Goal: Task Accomplishment & Management: Use online tool/utility

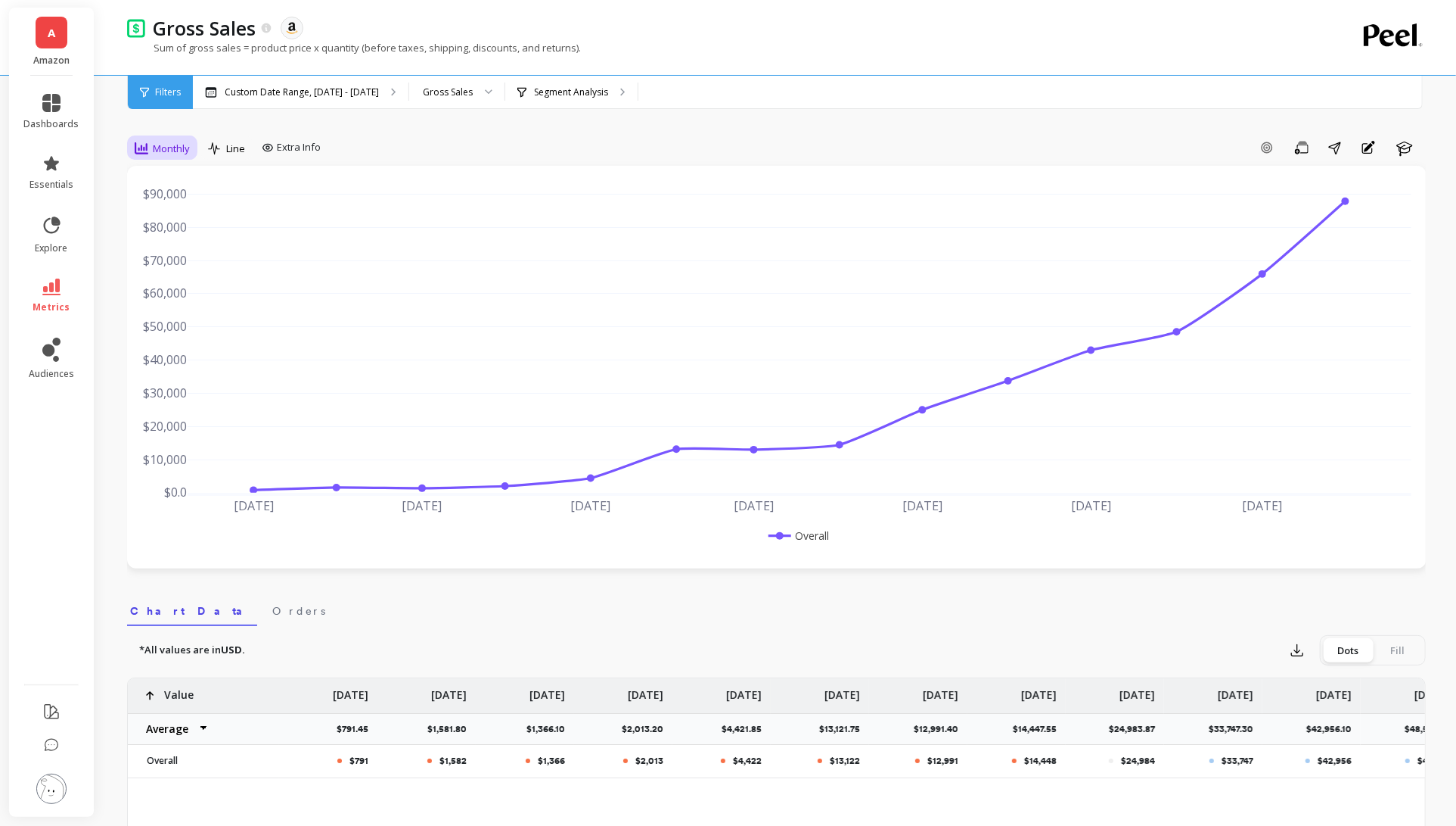
click at [186, 151] on span "Monthly" at bounding box center [171, 149] width 37 height 15
click at [206, 293] on div "Quarterly" at bounding box center [183, 297] width 86 height 15
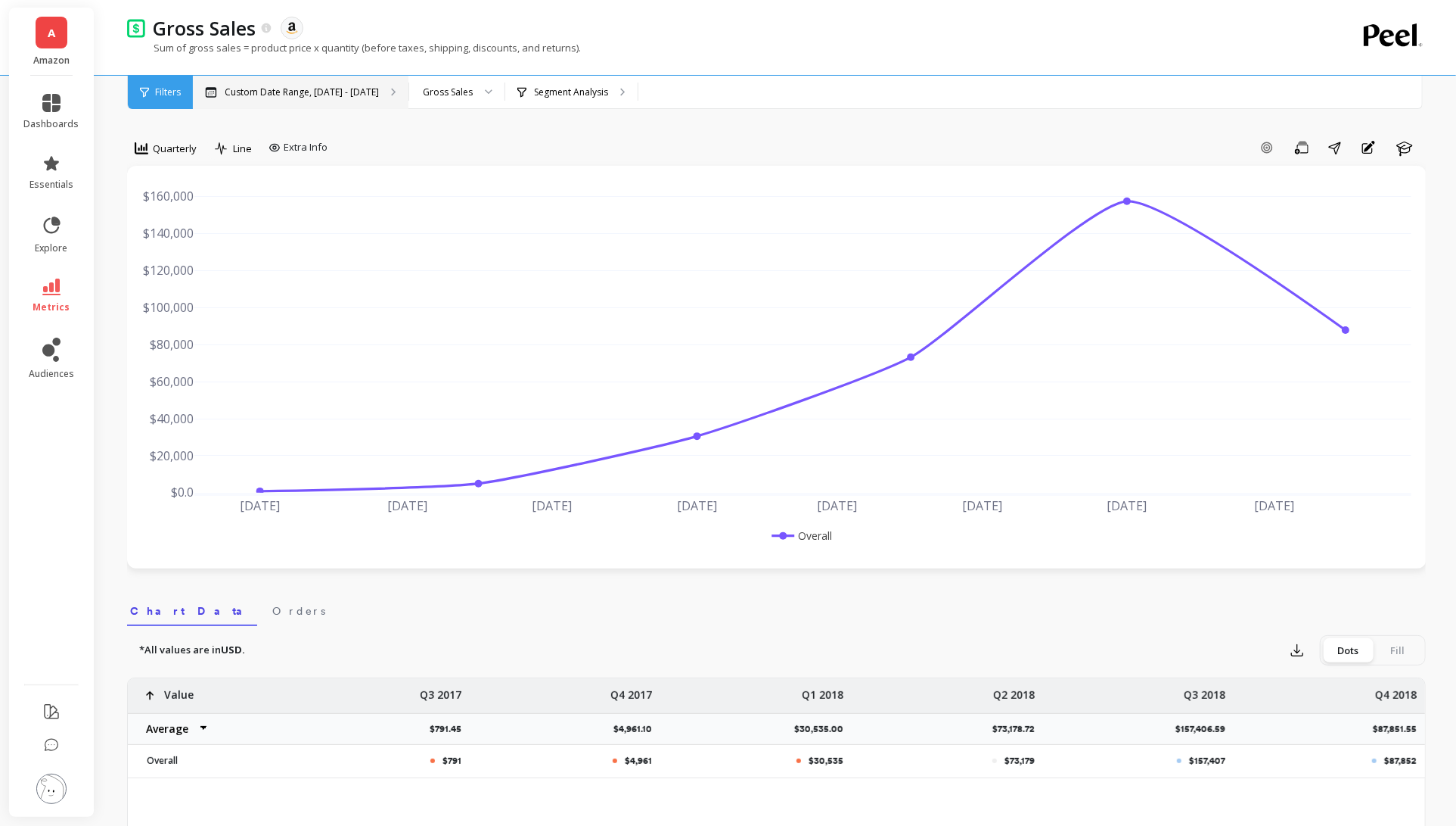
click at [299, 91] on p "Custom Date Range, [DATE] - [DATE]" at bounding box center [301, 92] width 154 height 12
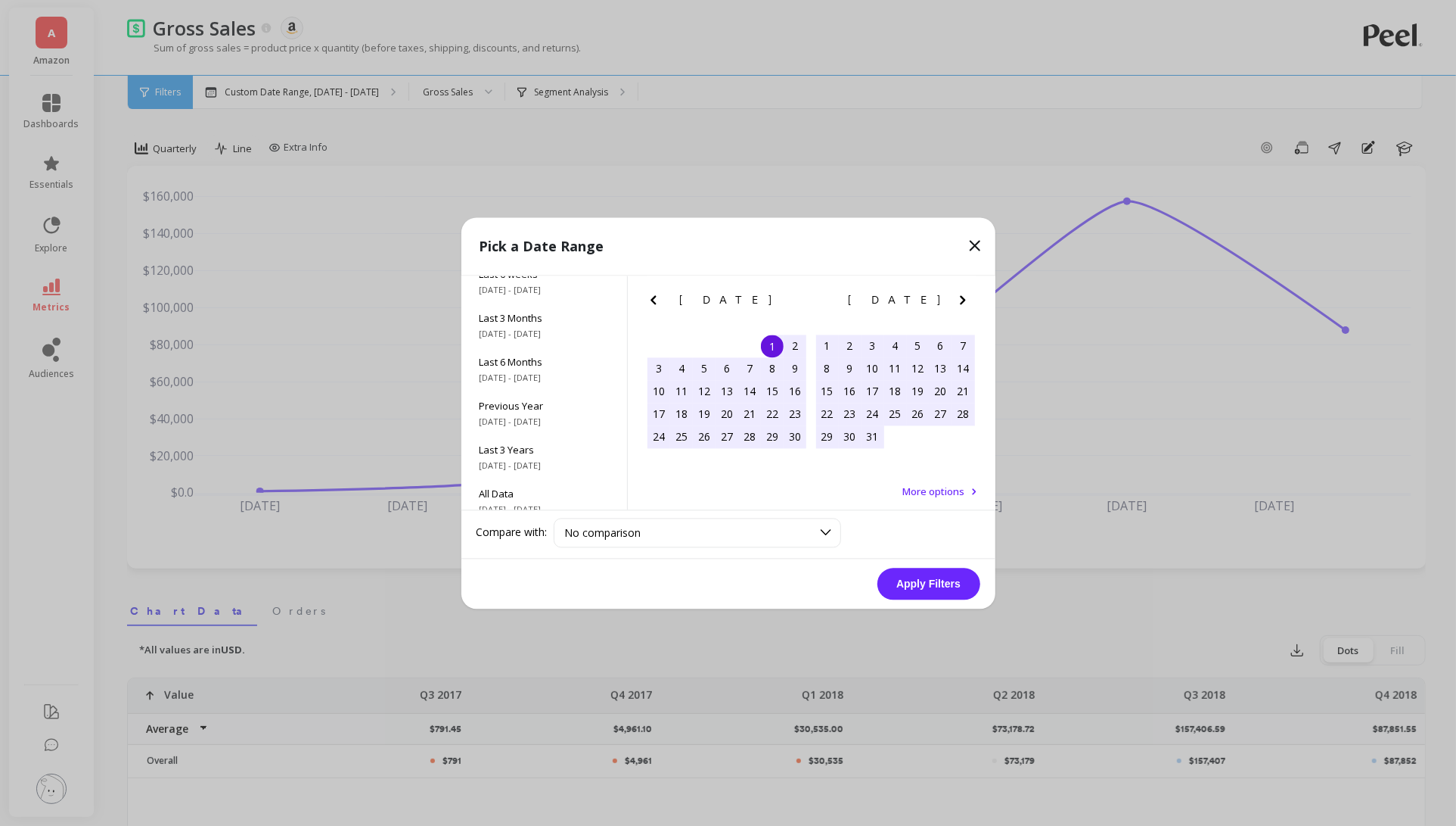
scroll to position [204, 0]
click at [969, 303] on icon "Next Month" at bounding box center [963, 299] width 18 height 18
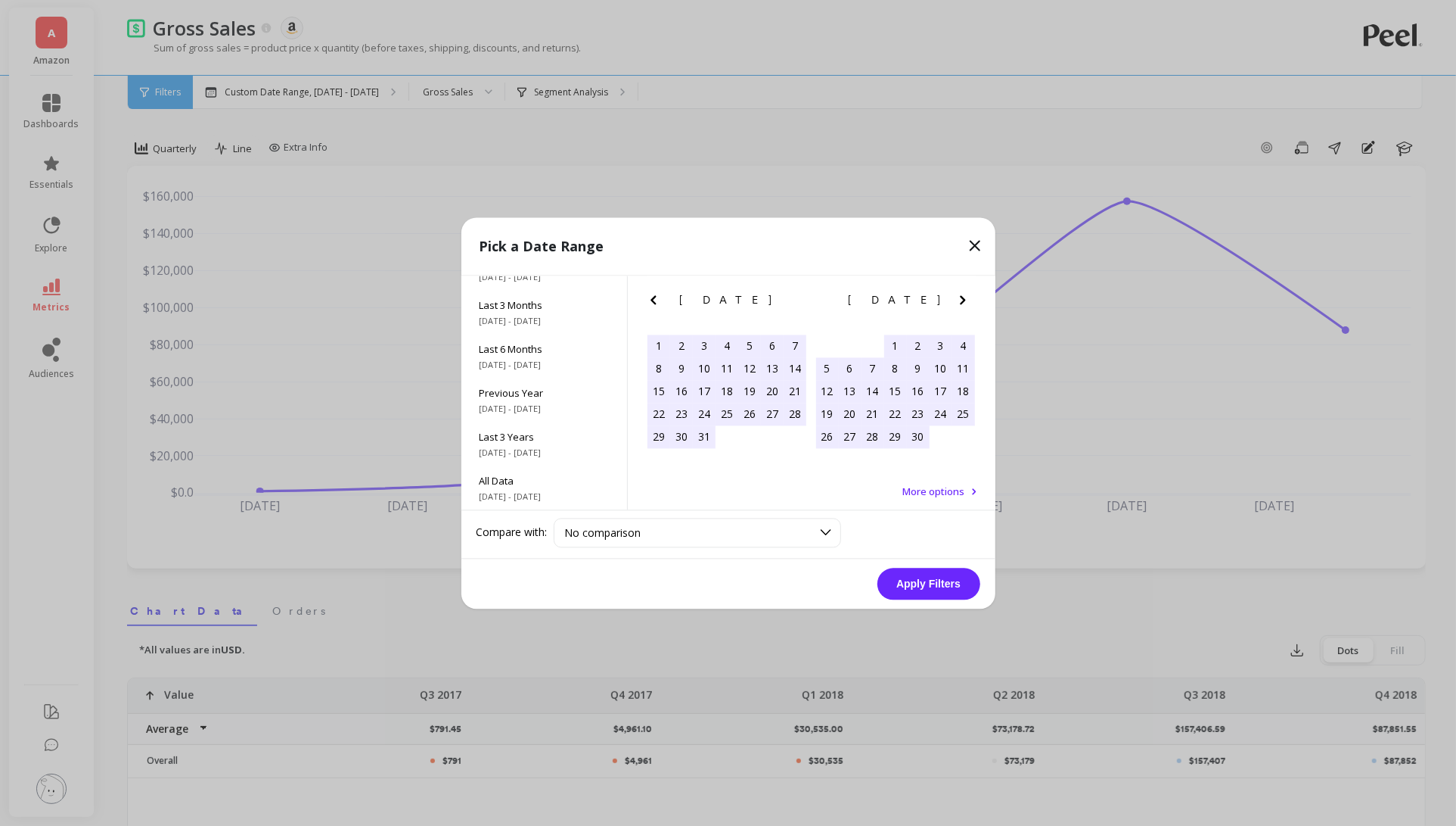
click at [969, 303] on icon "Next Month" at bounding box center [963, 299] width 18 height 18
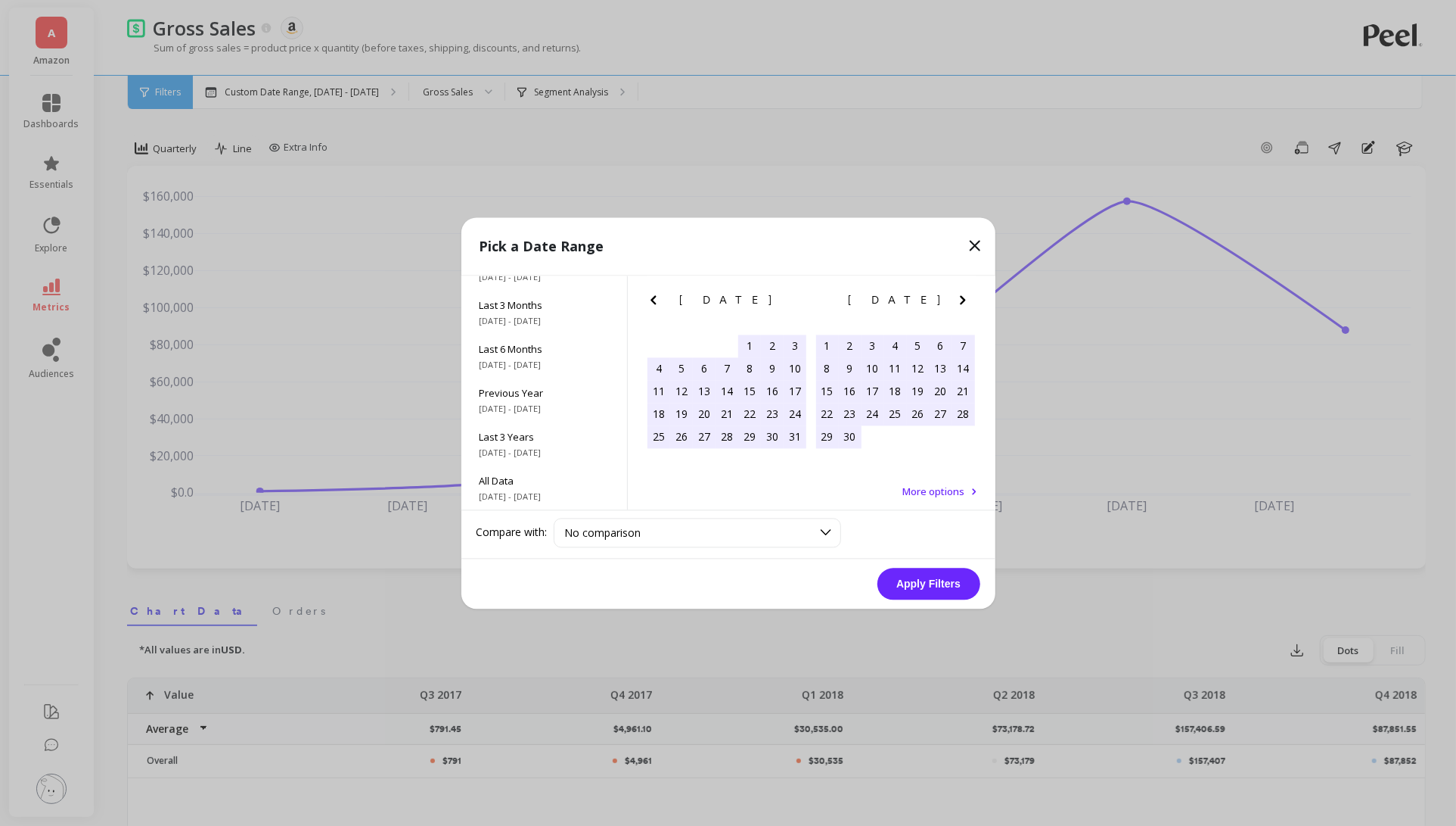
click at [969, 303] on icon "Next Month" at bounding box center [963, 299] width 18 height 18
click at [651, 297] on icon "Previous Month" at bounding box center [654, 299] width 18 height 18
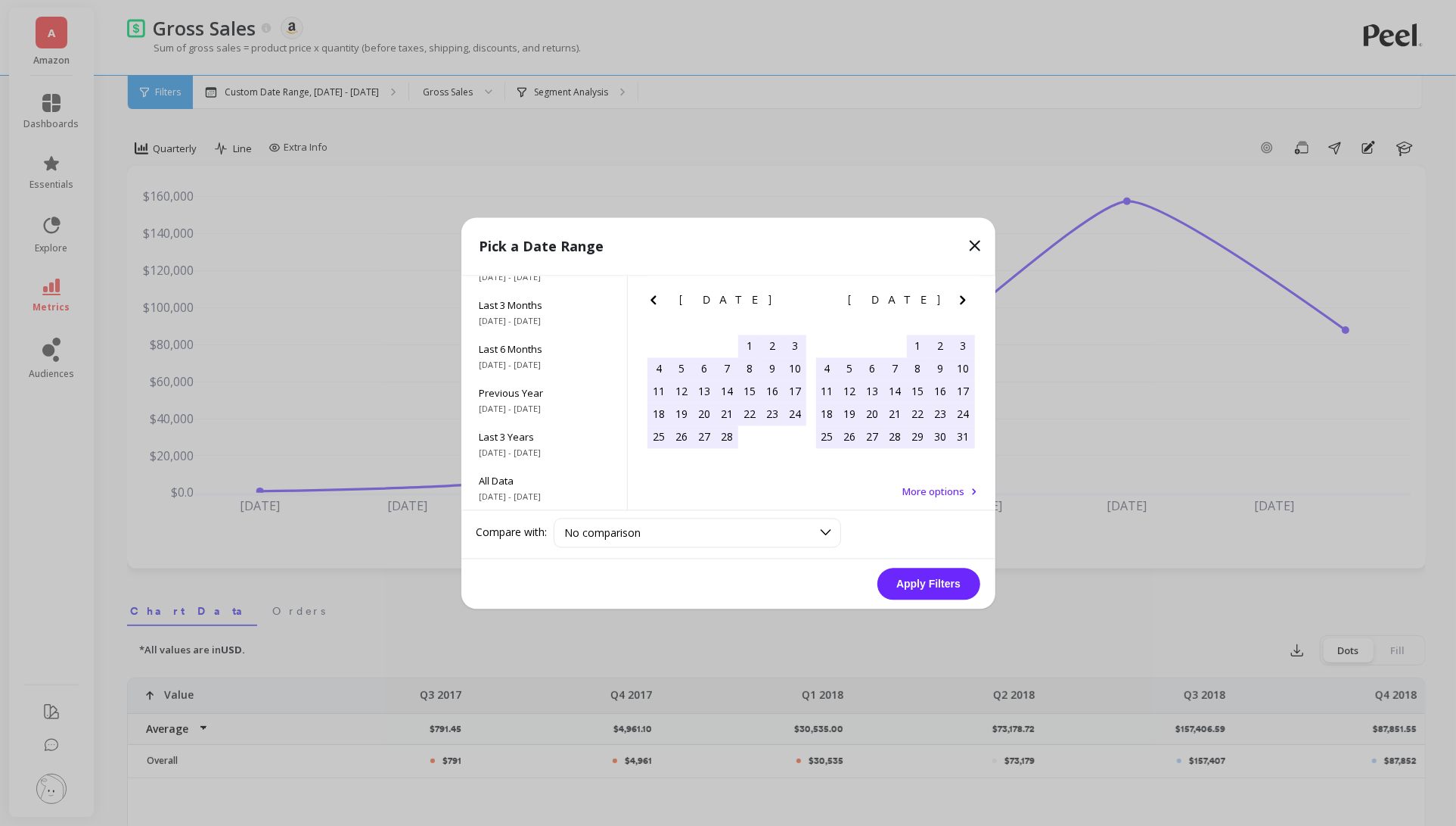
click at [651, 297] on icon "Previous Month" at bounding box center [654, 299] width 18 height 18
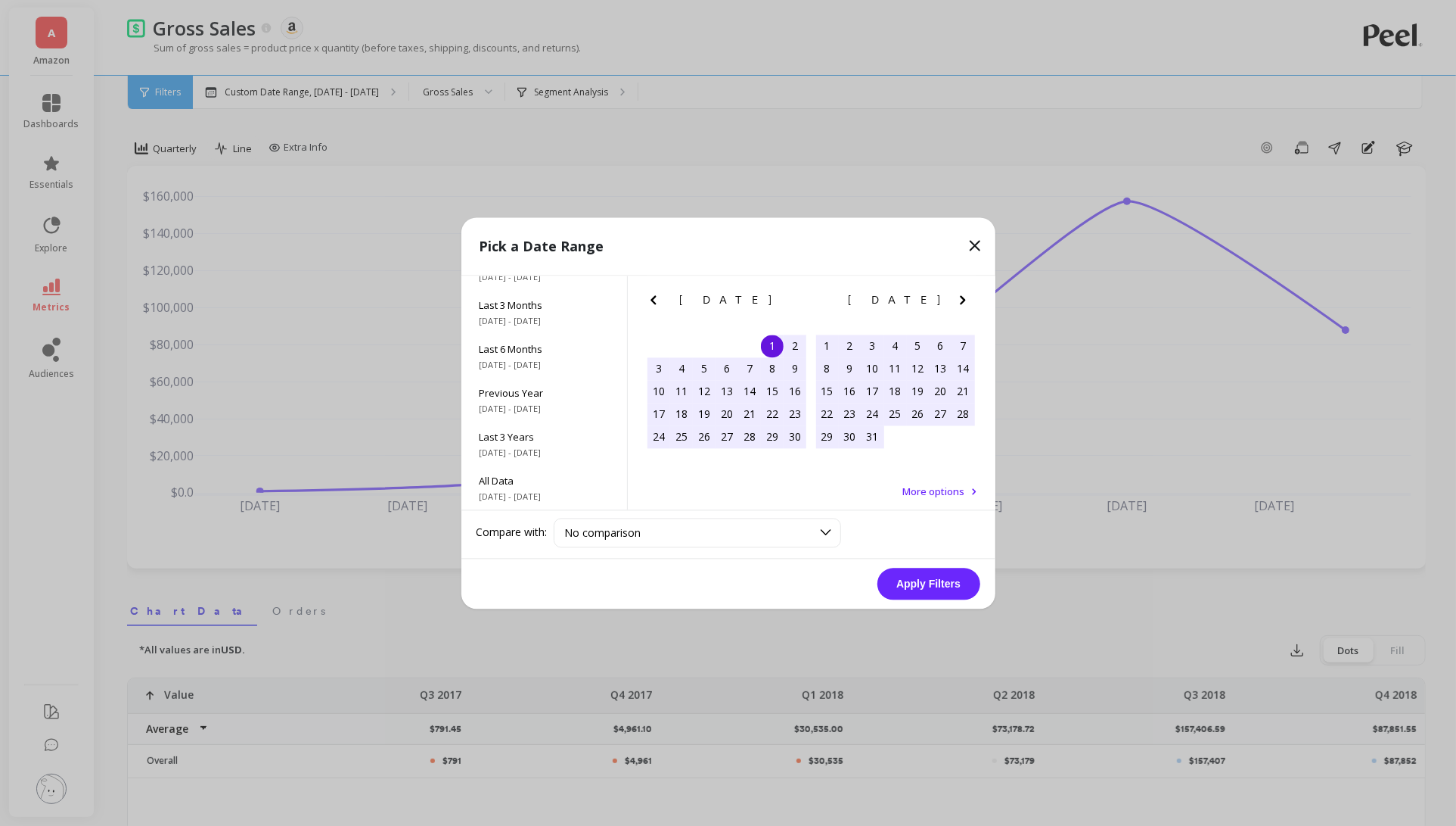
click at [771, 344] on div "1" at bounding box center [771, 345] width 22 height 22
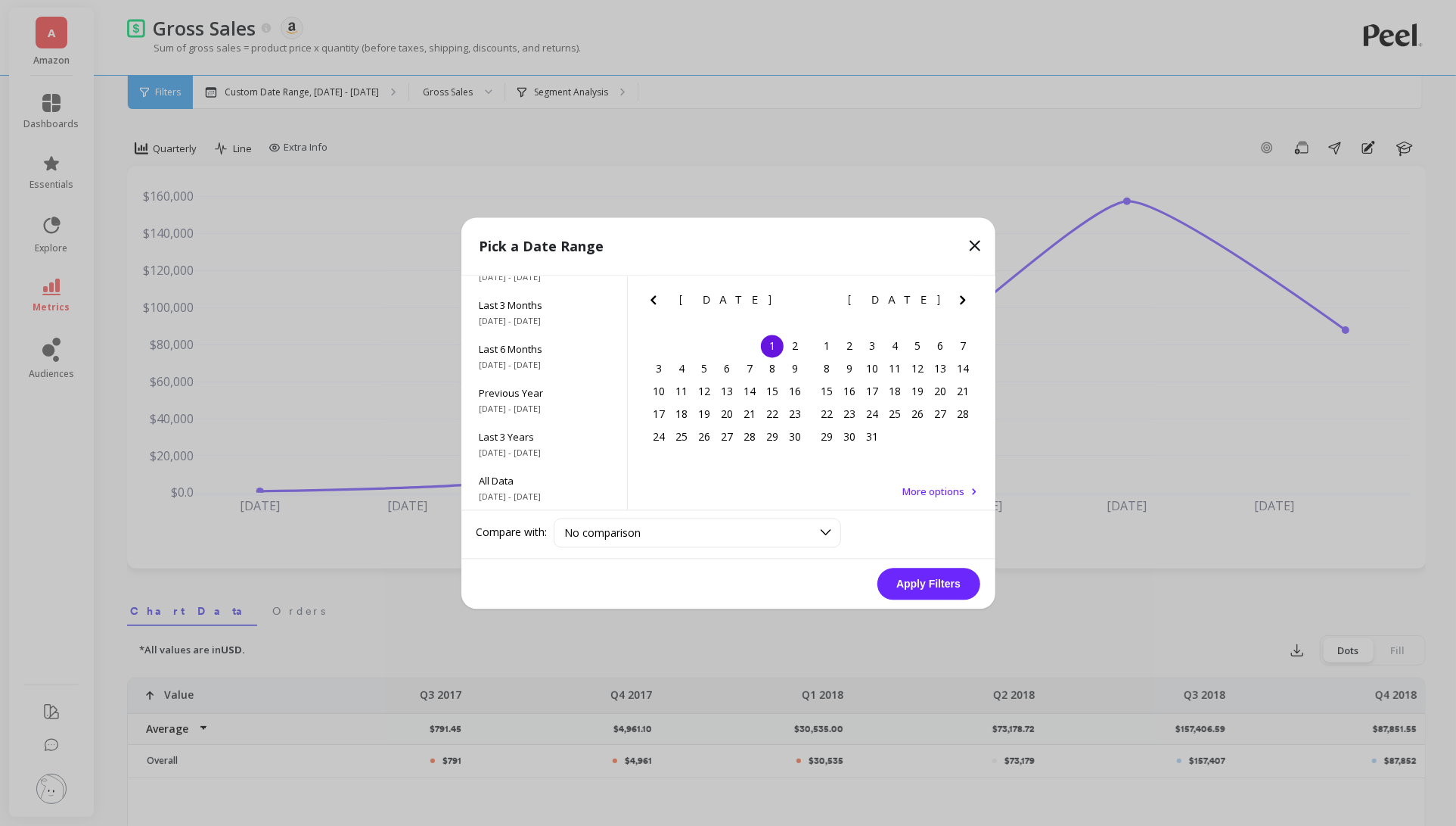
click at [956, 296] on icon "Next Month" at bounding box center [963, 299] width 18 height 18
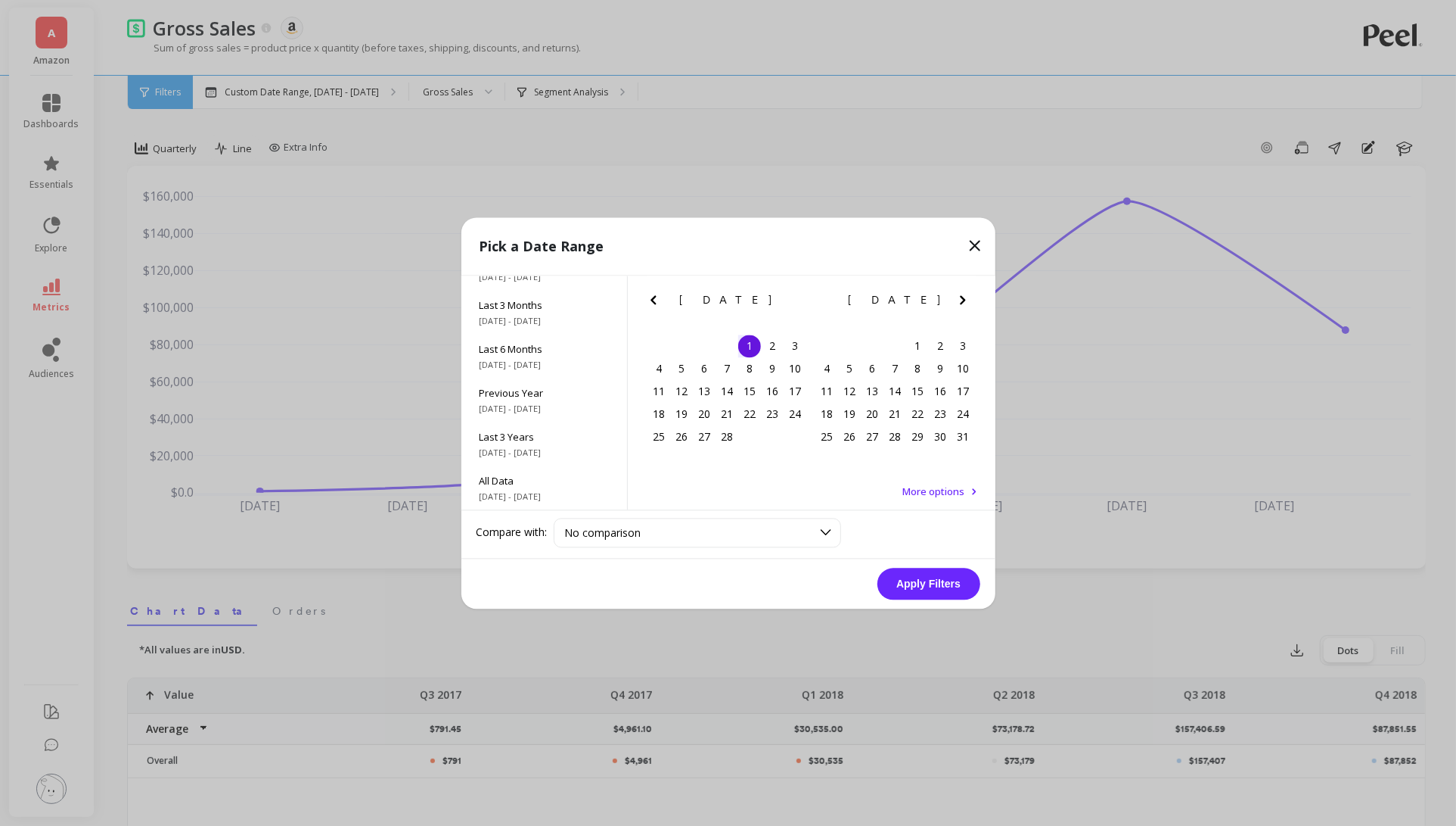
click at [956, 296] on icon "Next Month" at bounding box center [963, 299] width 18 height 18
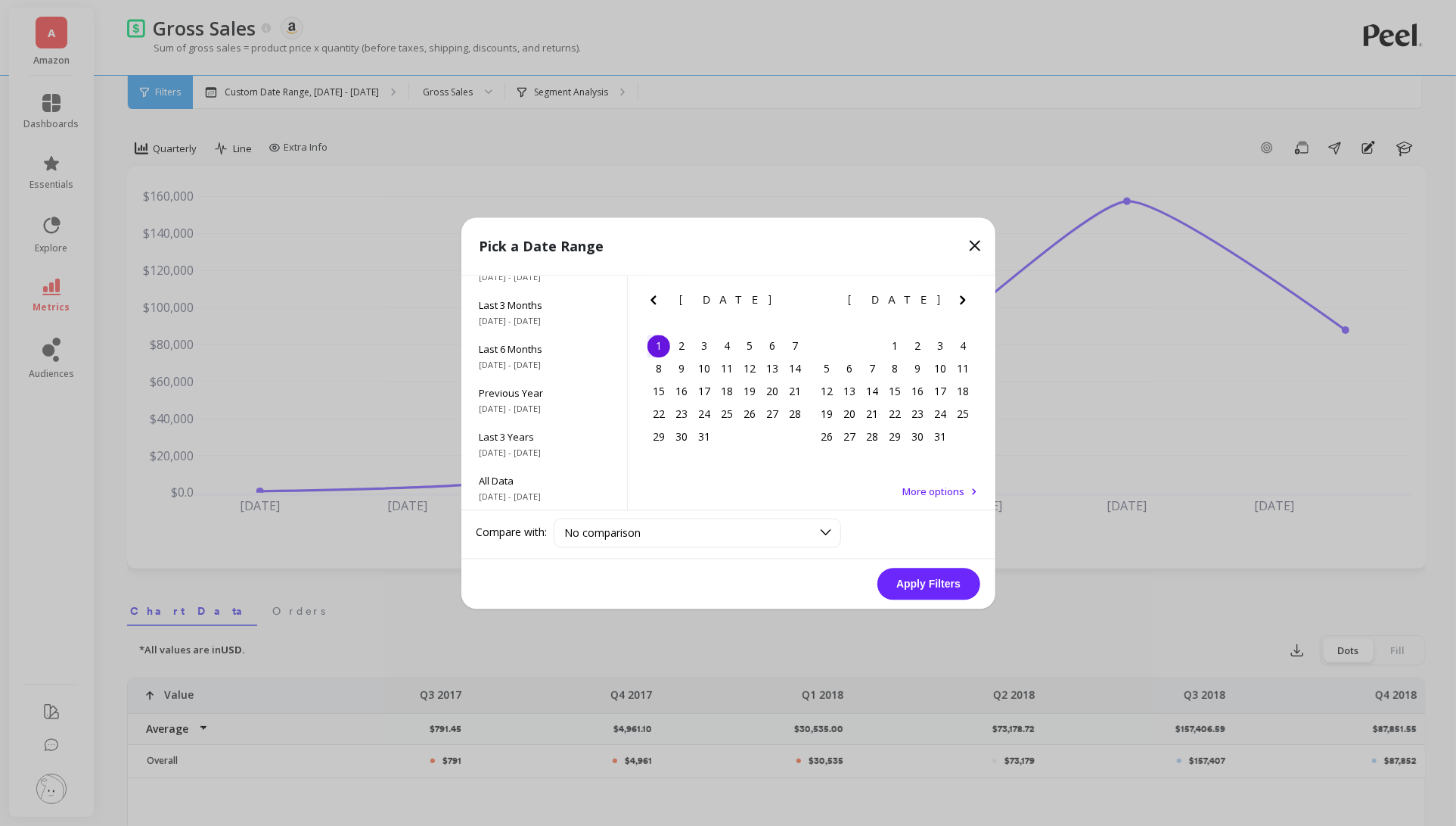
click at [956, 296] on icon "Next Month" at bounding box center [963, 299] width 18 height 18
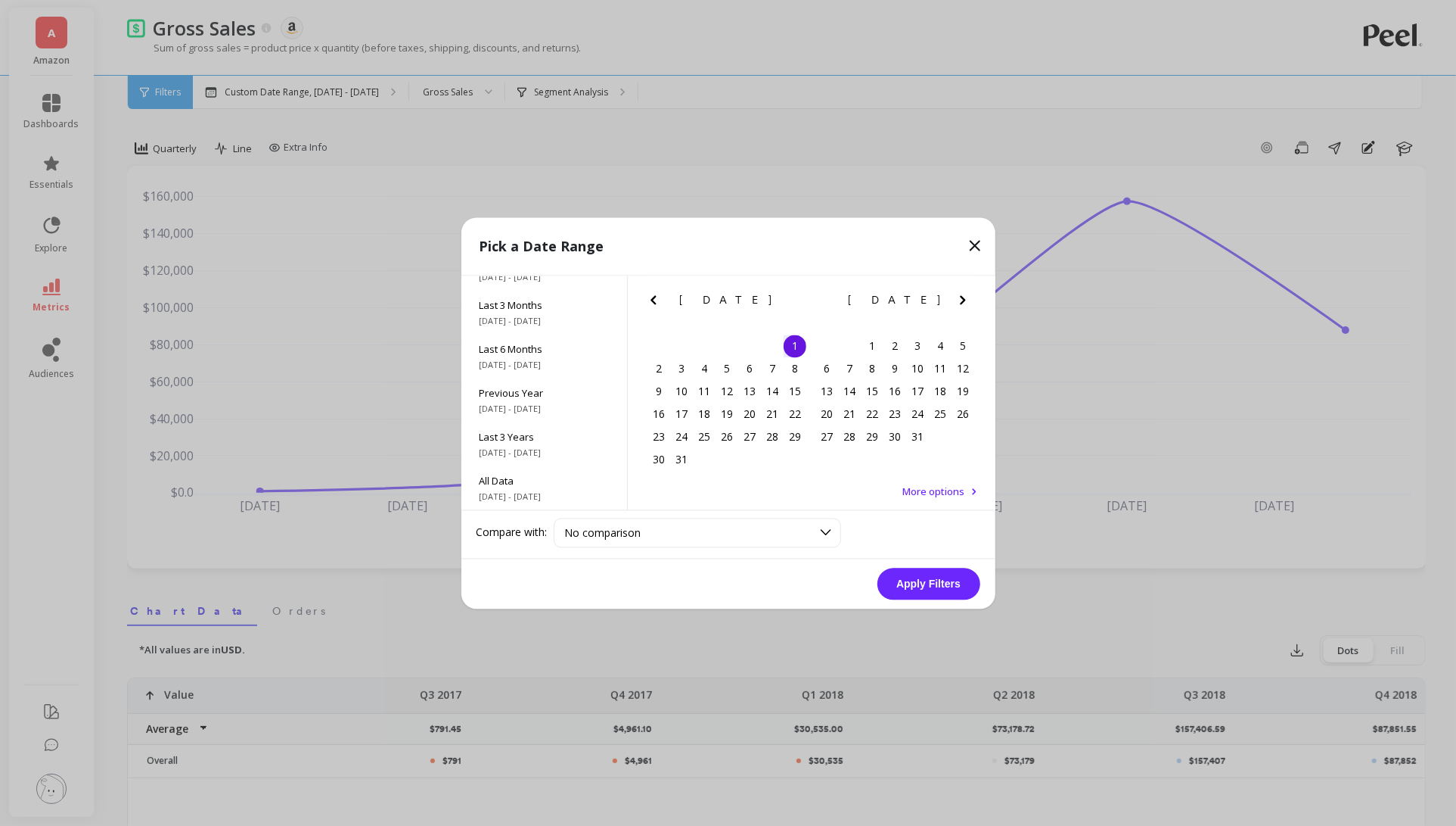
click at [956, 296] on icon "Next Month" at bounding box center [963, 299] width 18 height 18
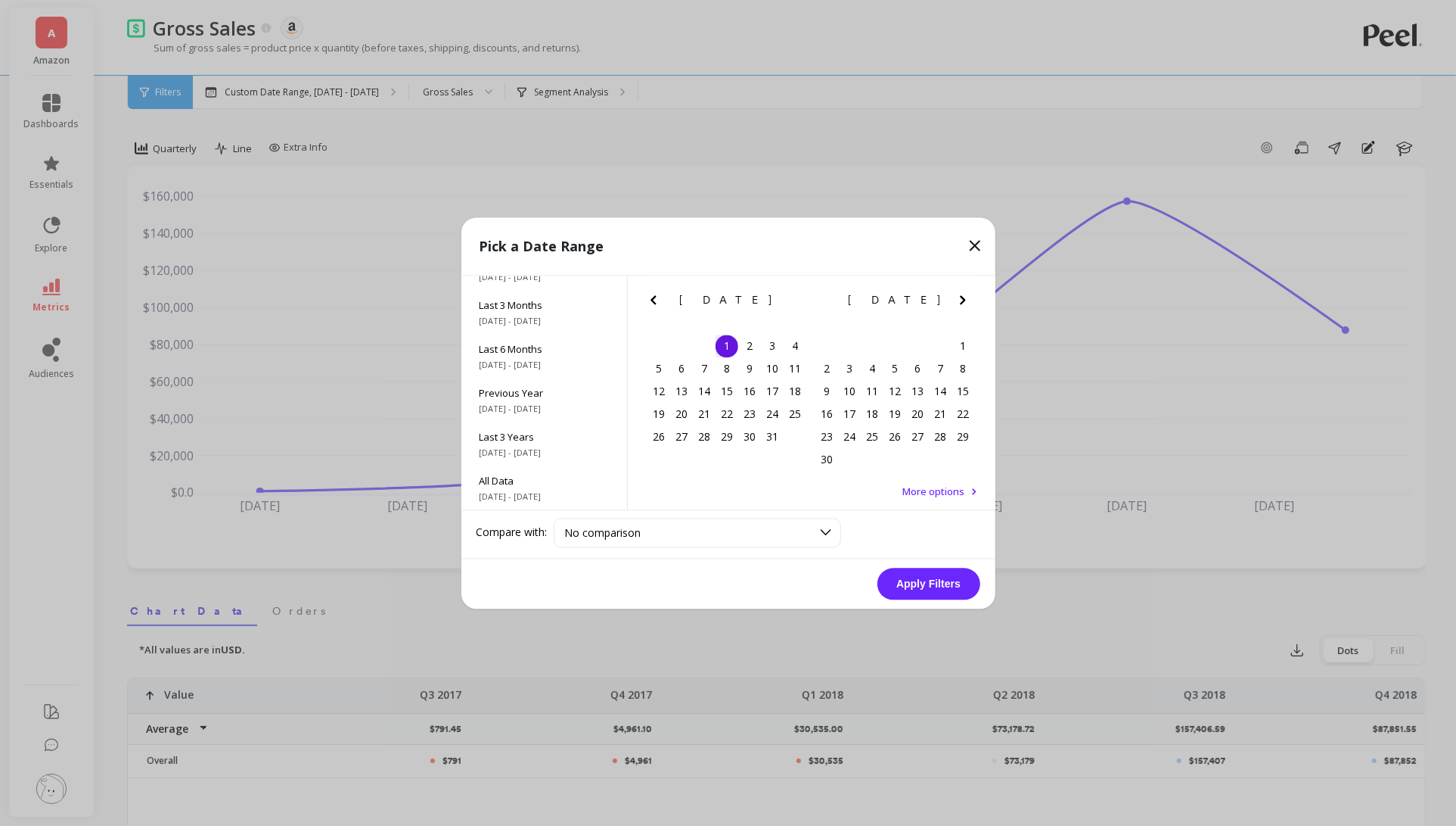
click at [956, 296] on icon "Next Month" at bounding box center [963, 299] width 18 height 18
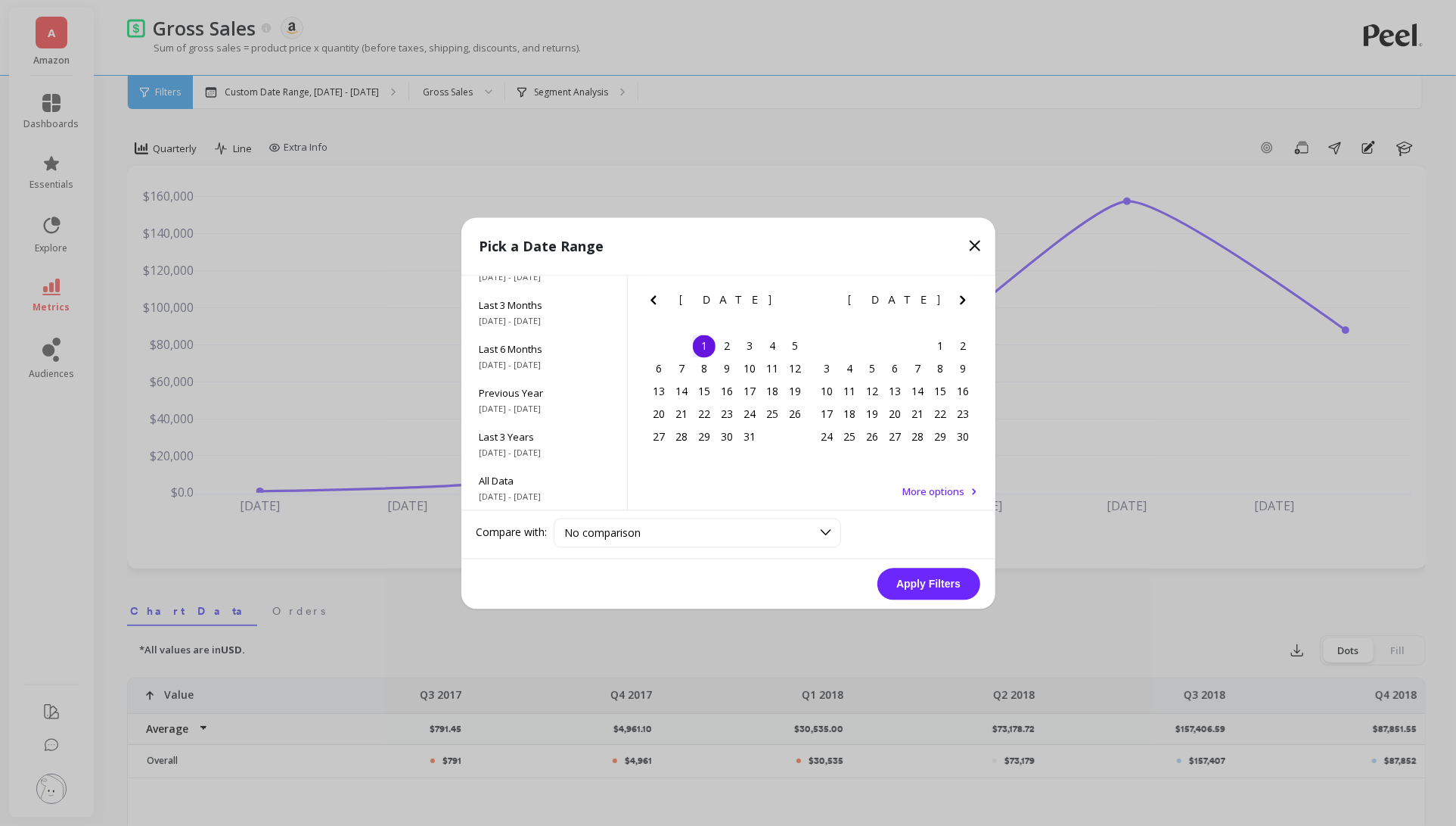
click at [956, 296] on icon "Next Month" at bounding box center [963, 299] width 18 height 18
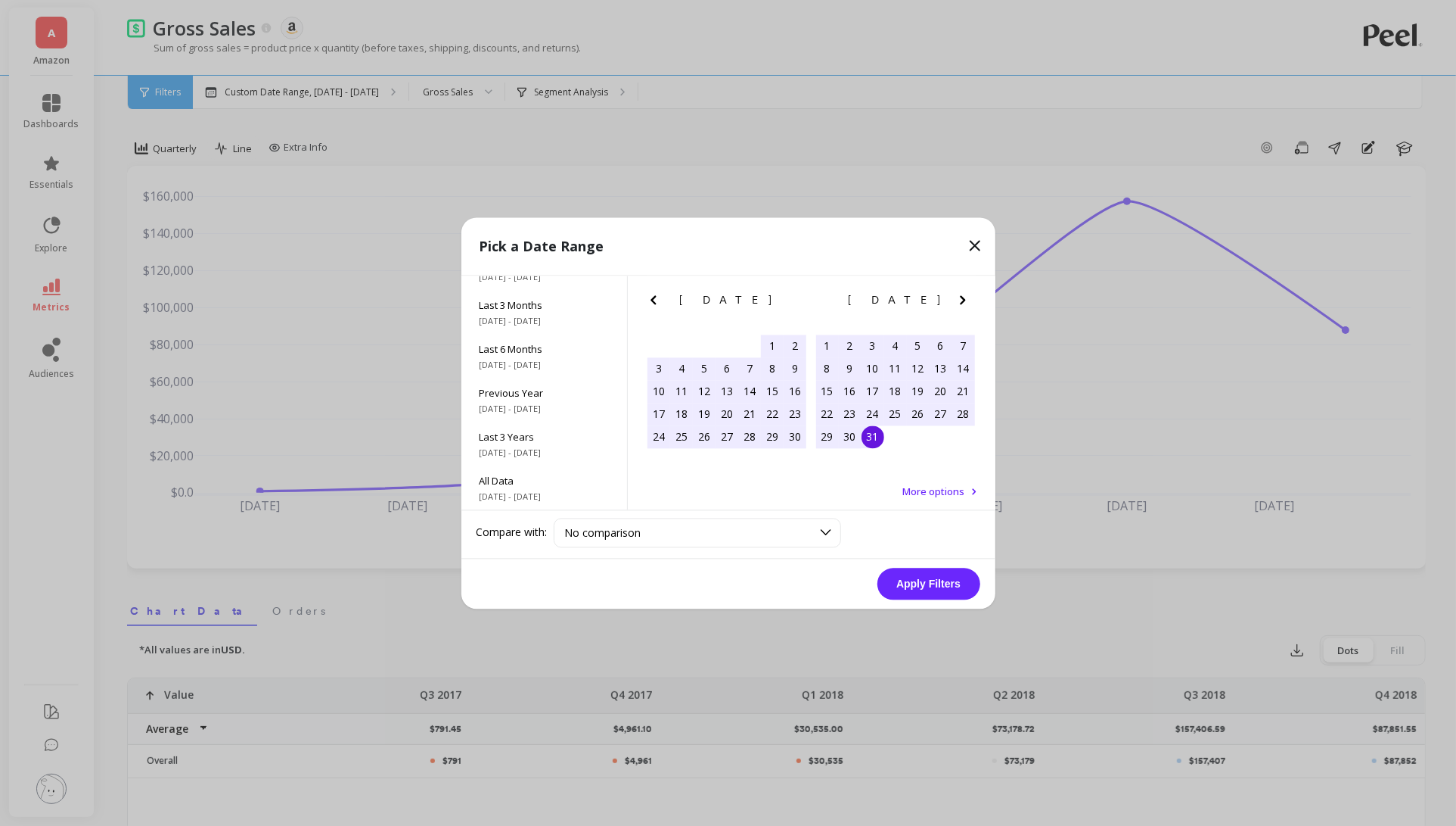
click at [872, 439] on div "31" at bounding box center [872, 436] width 22 height 22
click at [929, 581] on button "Apply Filters" at bounding box center [929, 583] width 103 height 32
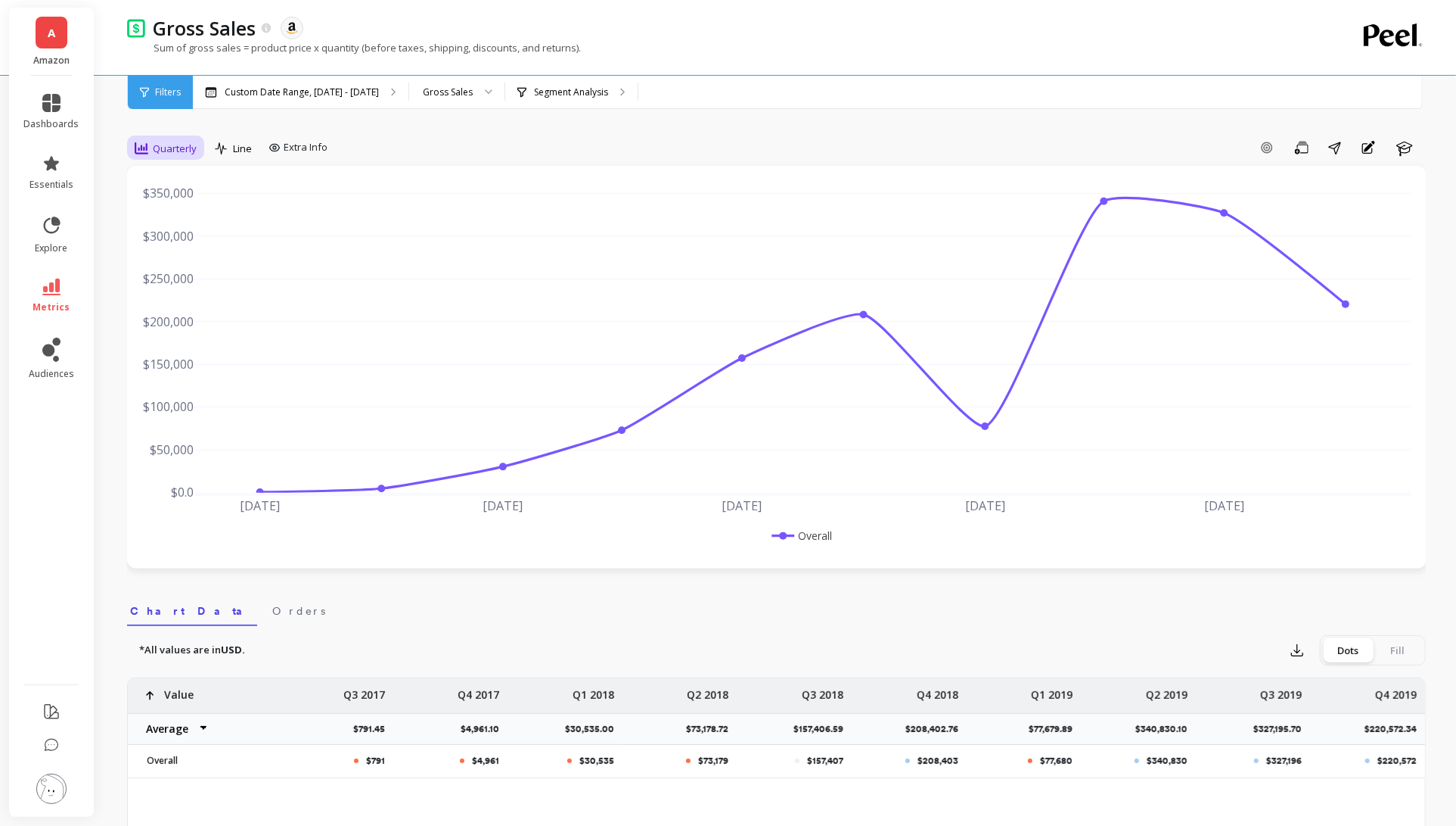
click at [179, 153] on span "Quarterly" at bounding box center [174, 149] width 44 height 15
click at [190, 342] on div "Yearly" at bounding box center [183, 355] width 104 height 26
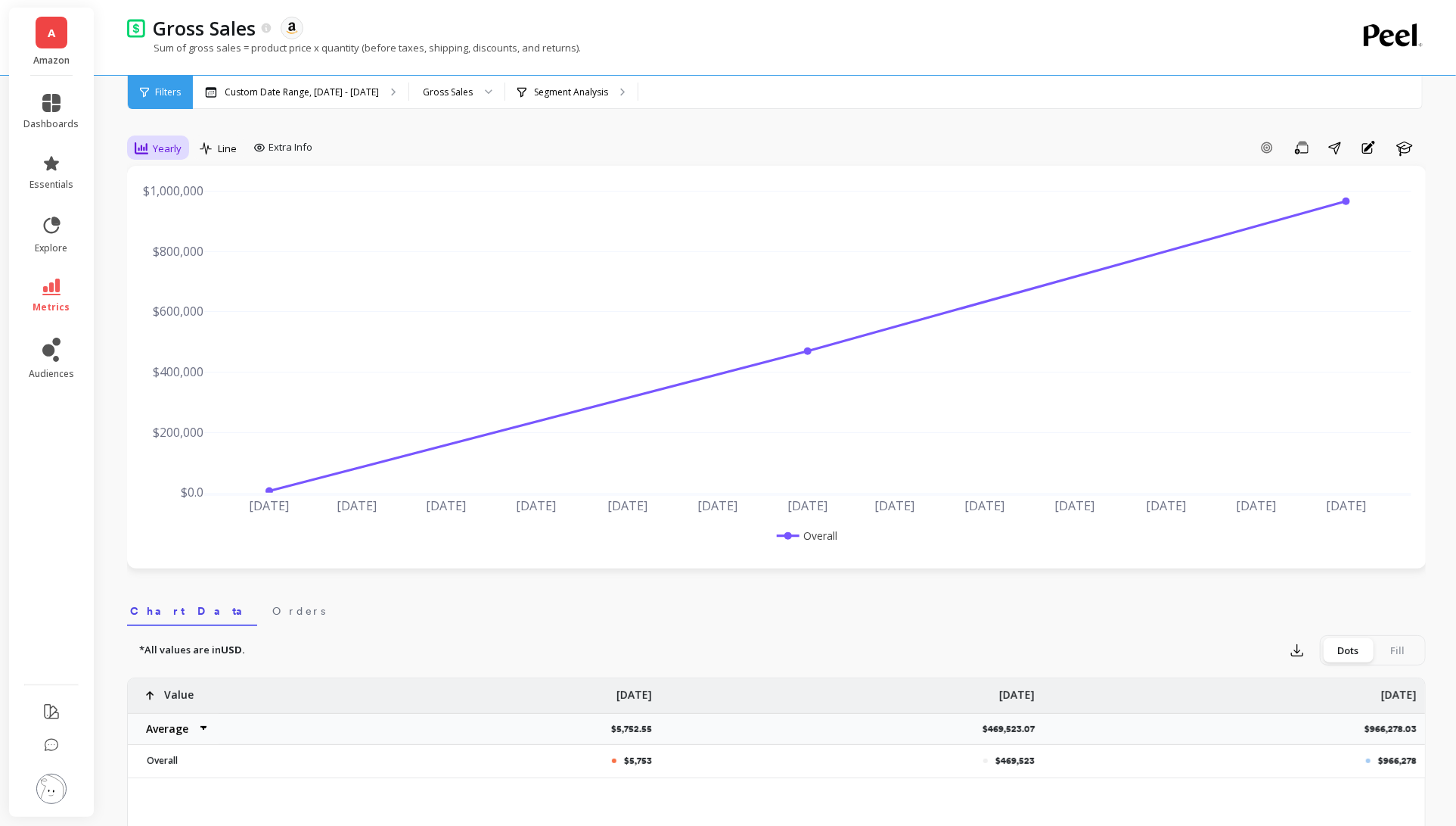
click at [166, 152] on span "Yearly" at bounding box center [167, 149] width 29 height 15
click at [303, 99] on div "Custom Date Range, [DATE] - [DATE]" at bounding box center [301, 92] width 216 height 33
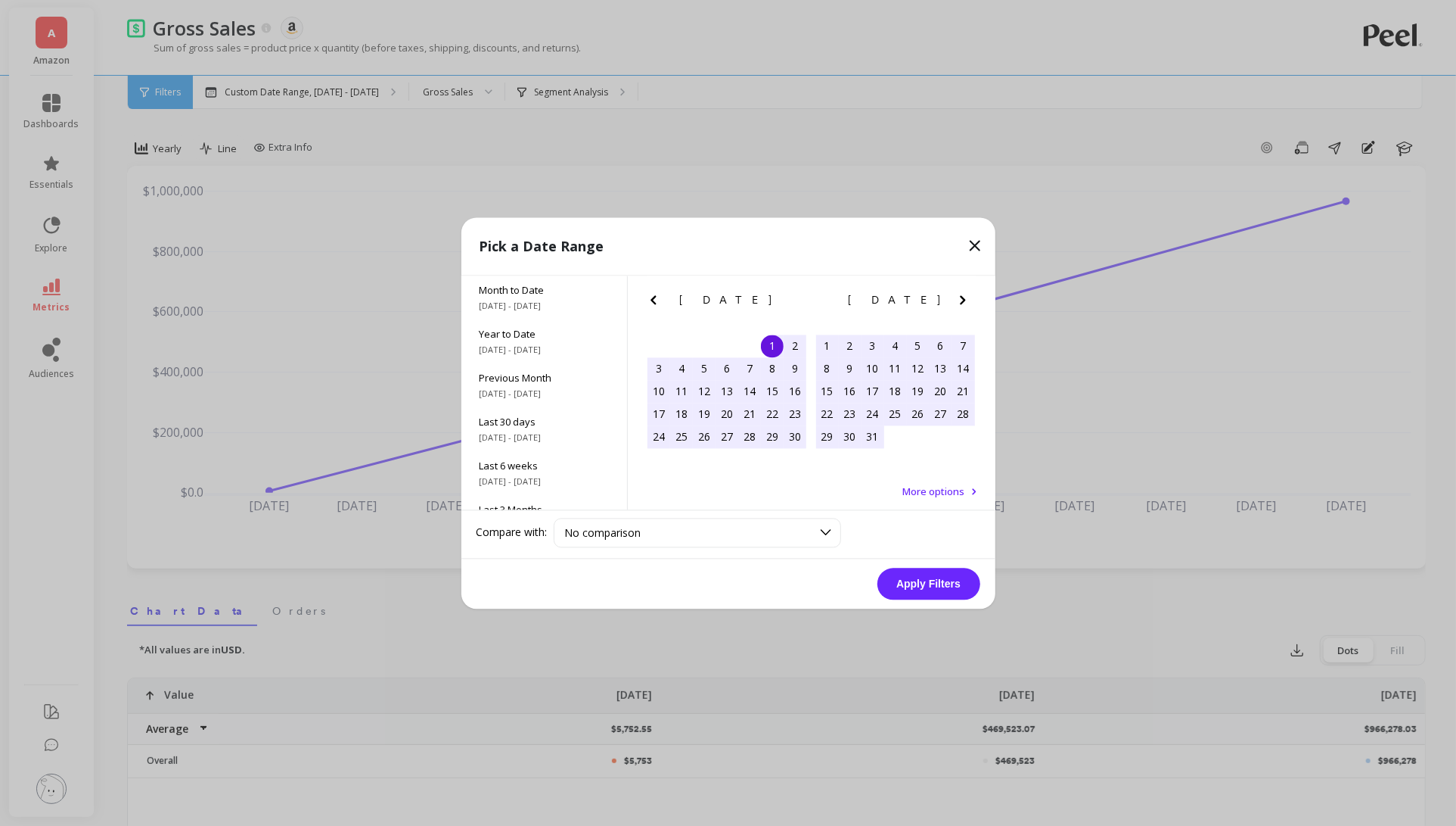
click at [963, 299] on icon "Next Month" at bounding box center [962, 299] width 5 height 9
click at [963, 299] on icon "Next Month" at bounding box center [963, 299] width 18 height 18
click at [648, 298] on icon "Previous Month" at bounding box center [654, 299] width 18 height 18
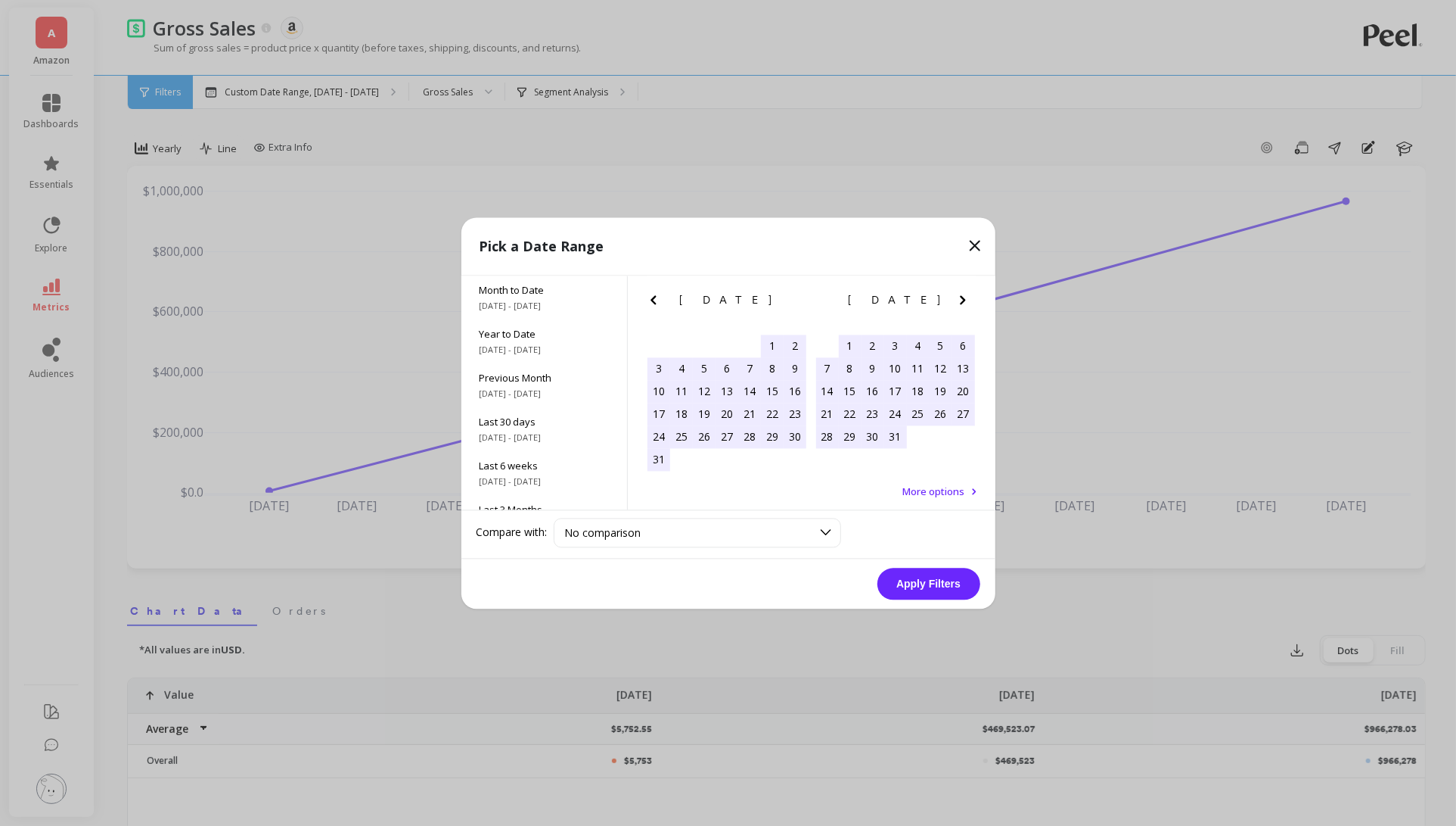
click at [855, 344] on div "1" at bounding box center [850, 345] width 22 height 22
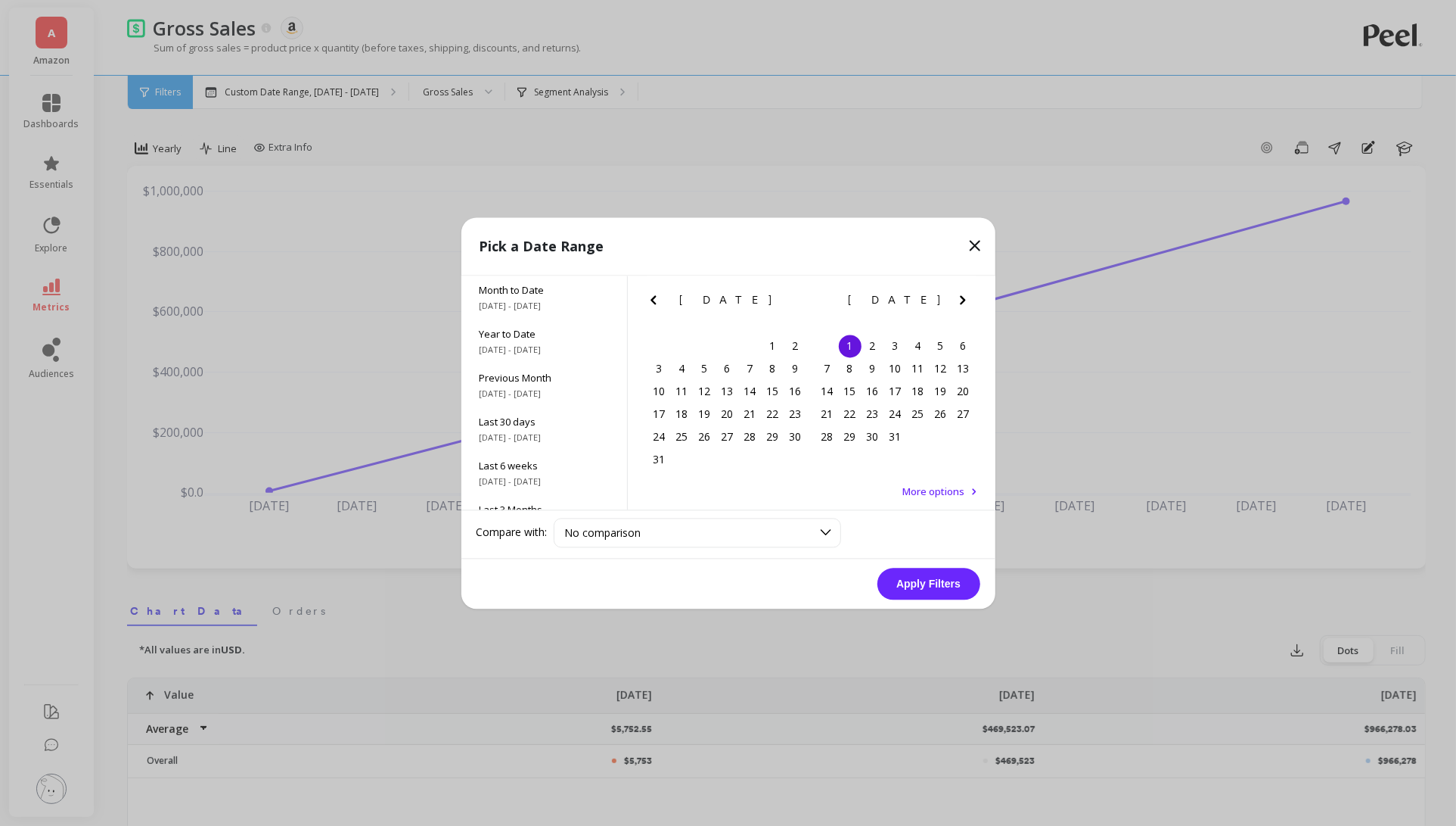
click at [966, 302] on icon "Next Month" at bounding box center [963, 299] width 18 height 18
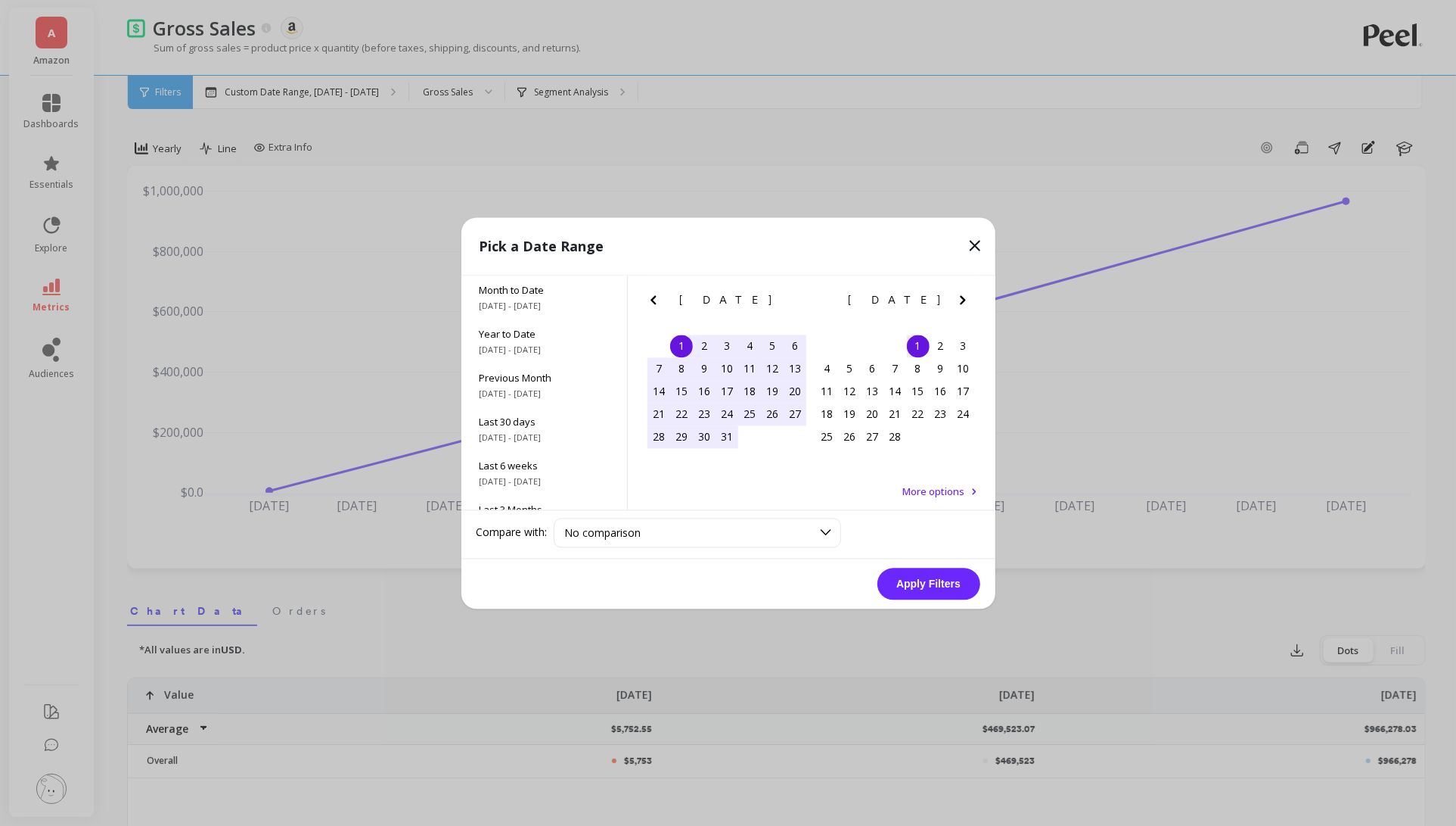
click at [966, 302] on icon "Next Month" at bounding box center [963, 299] width 18 height 18
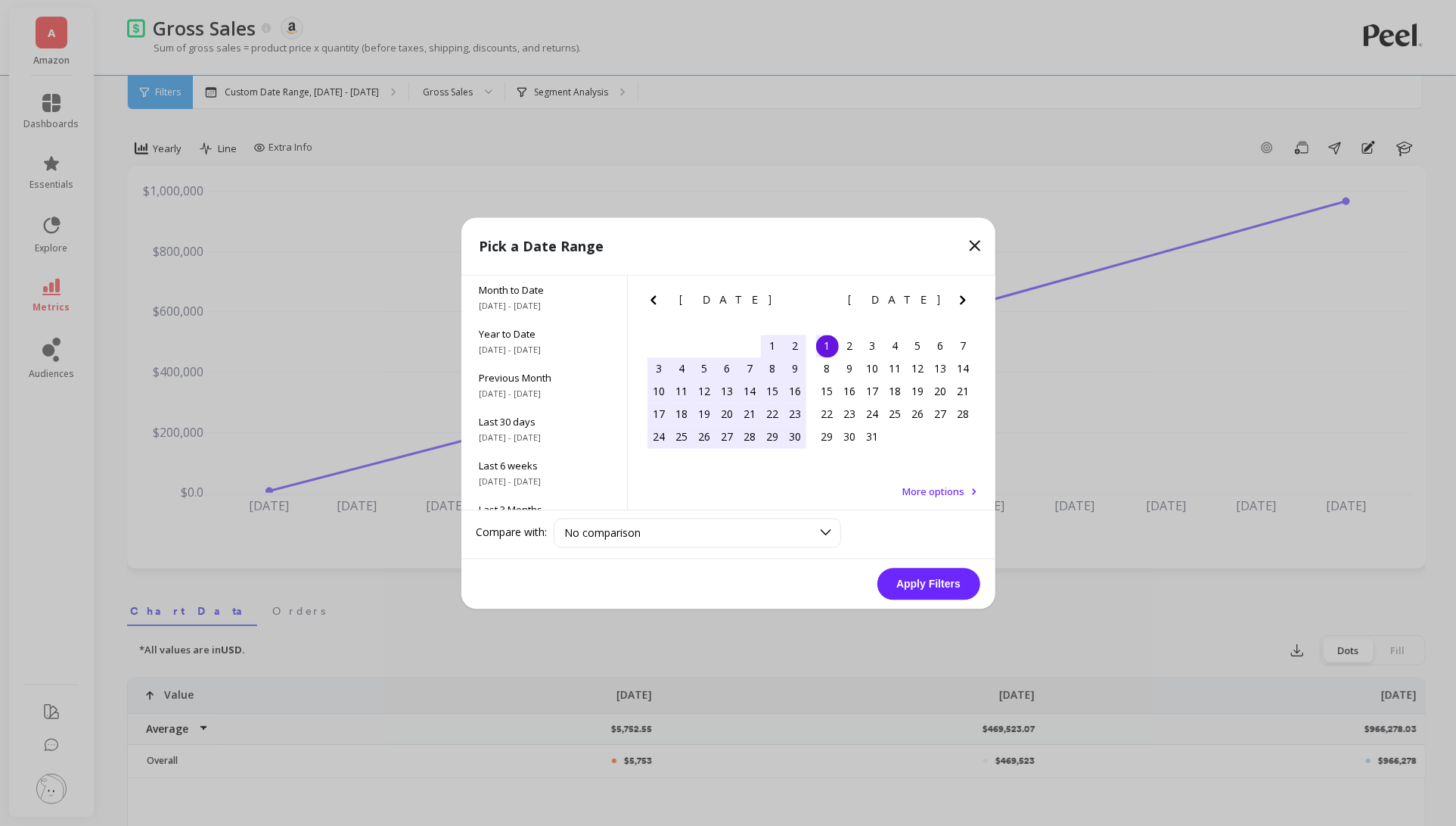
click at [966, 302] on icon "Next Month" at bounding box center [963, 299] width 18 height 18
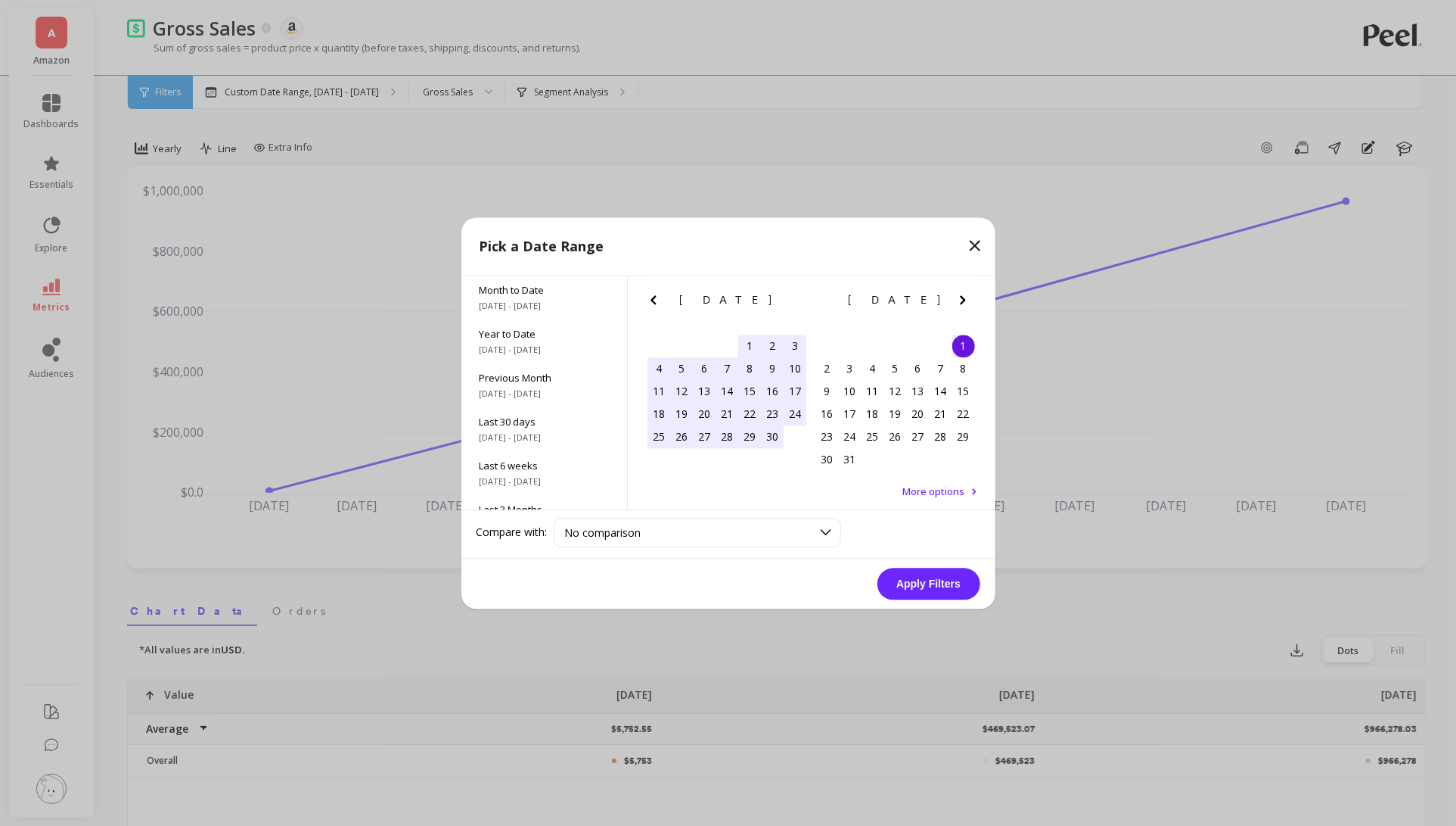
click at [966, 302] on icon "Next Month" at bounding box center [963, 299] width 18 height 18
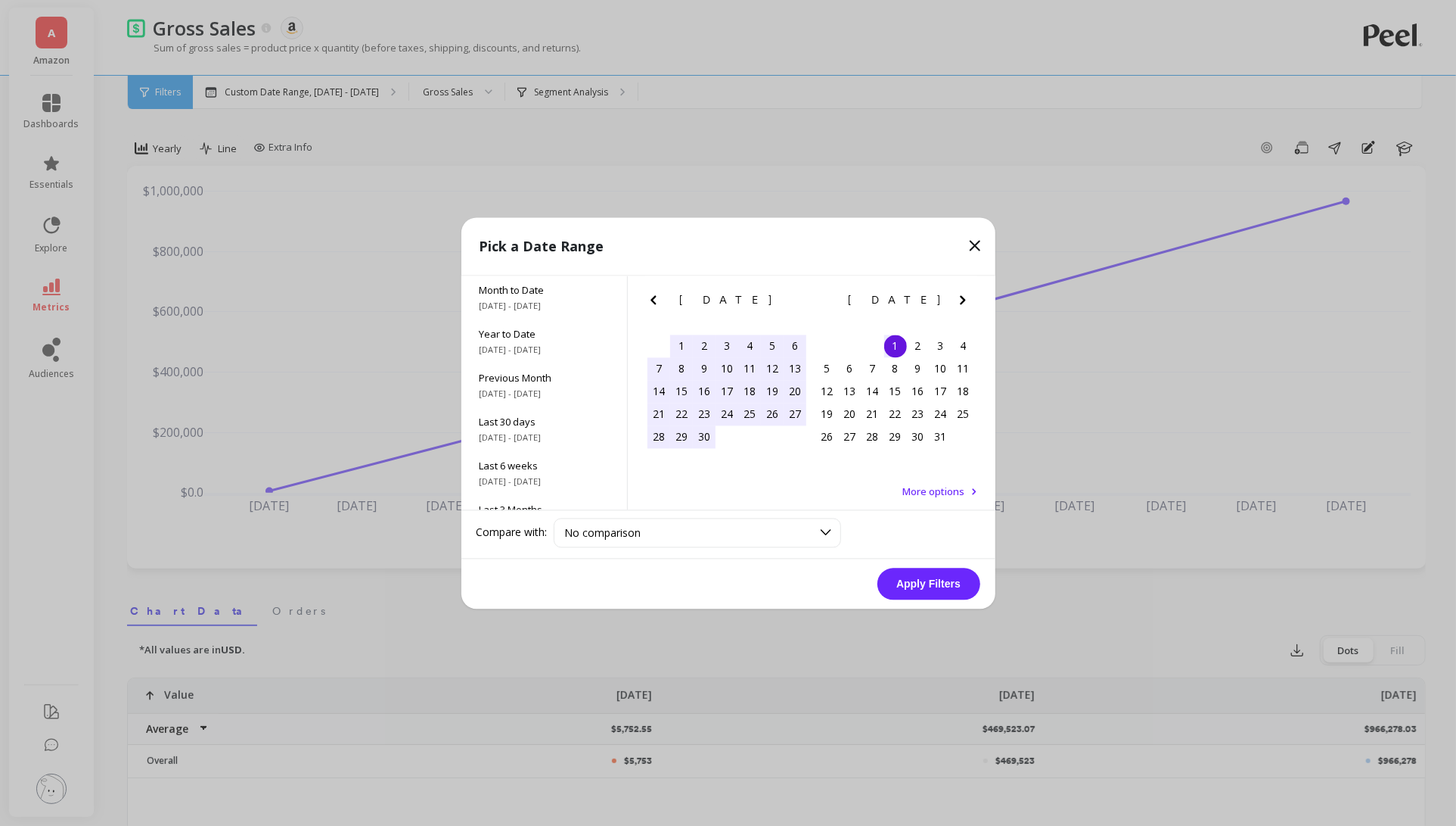
click at [966, 302] on icon "Next Month" at bounding box center [963, 299] width 18 height 18
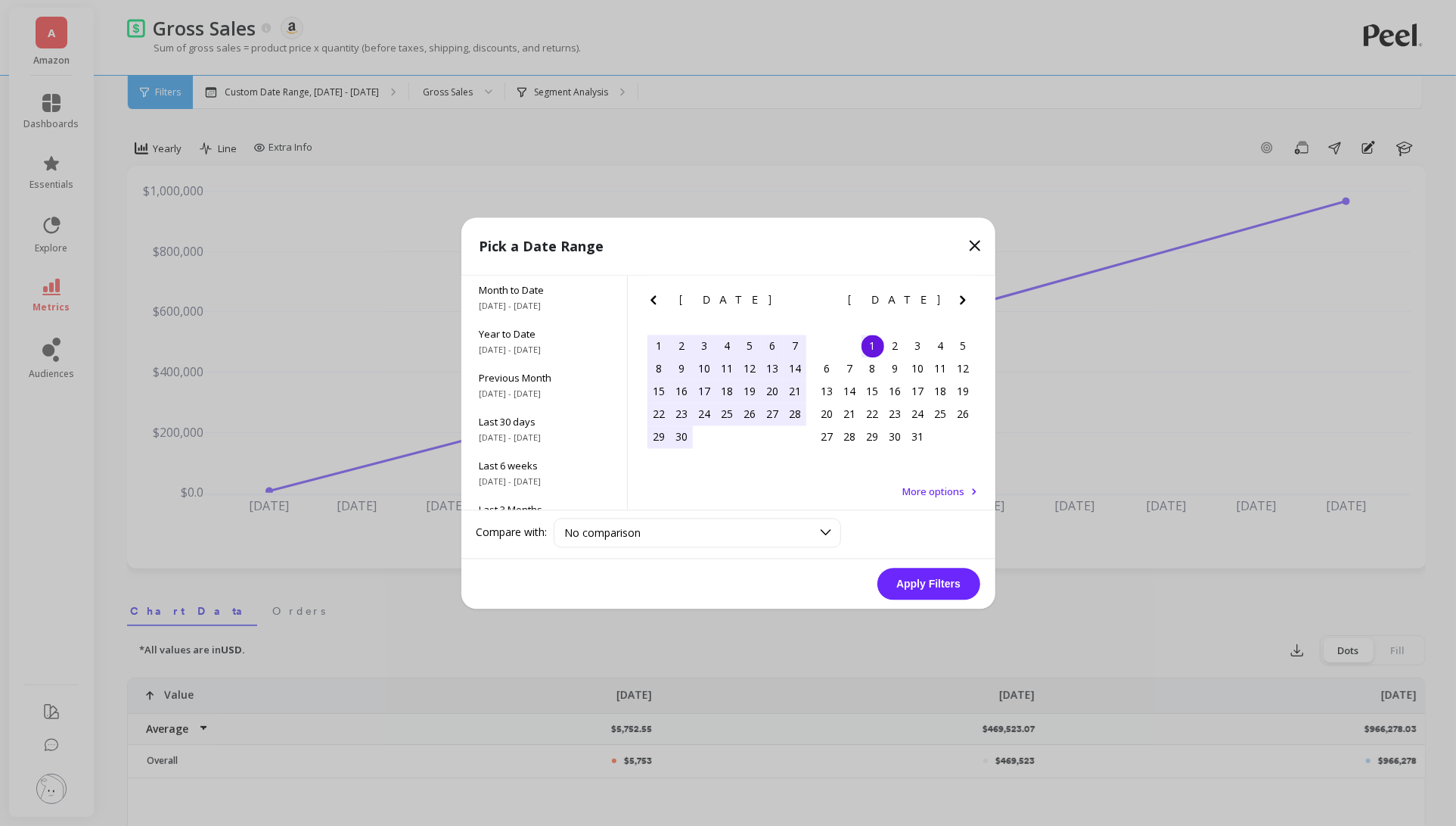
click at [966, 302] on icon "Next Month" at bounding box center [963, 299] width 18 height 18
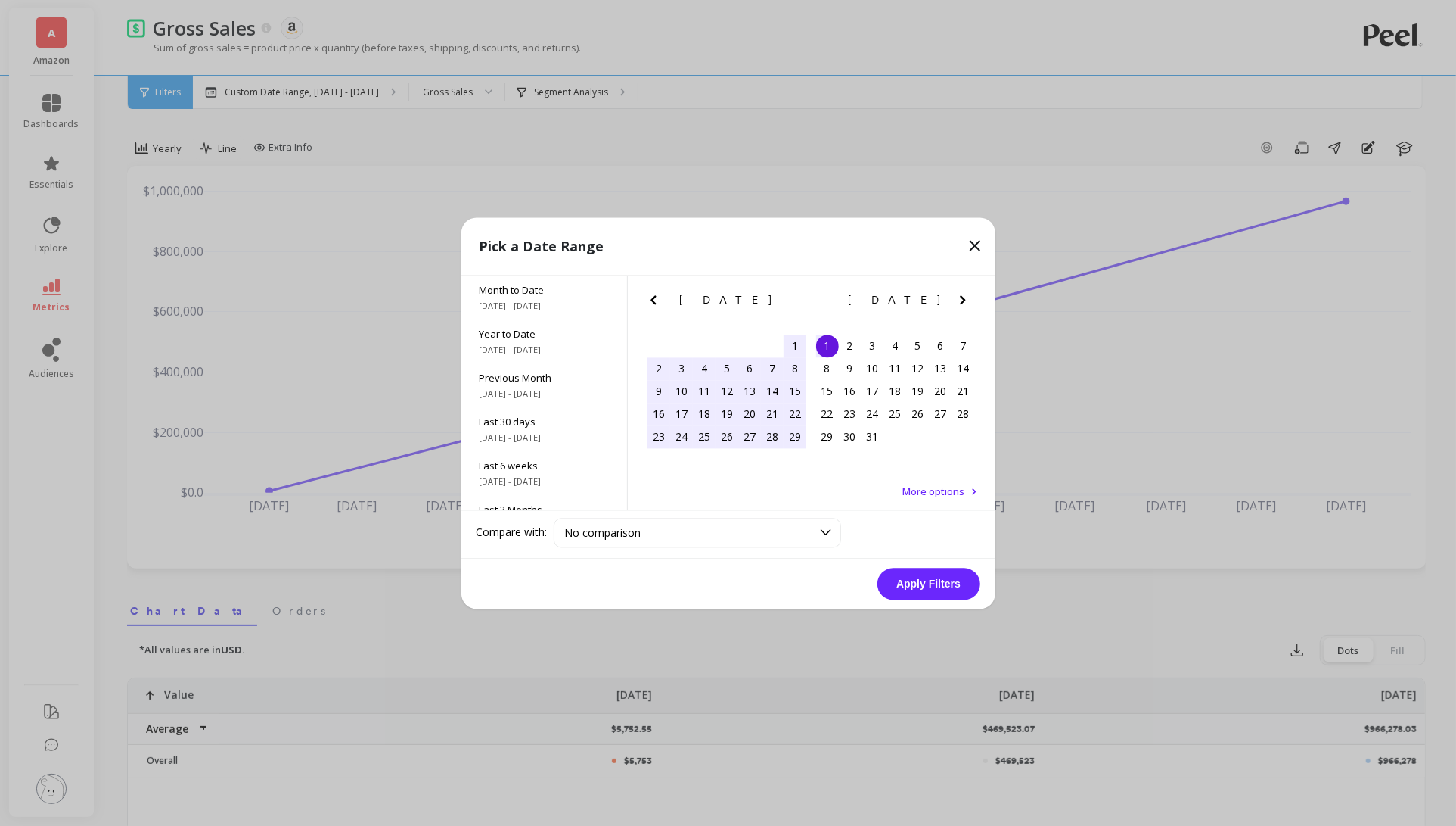
click at [966, 302] on icon "Next Month" at bounding box center [963, 299] width 18 height 18
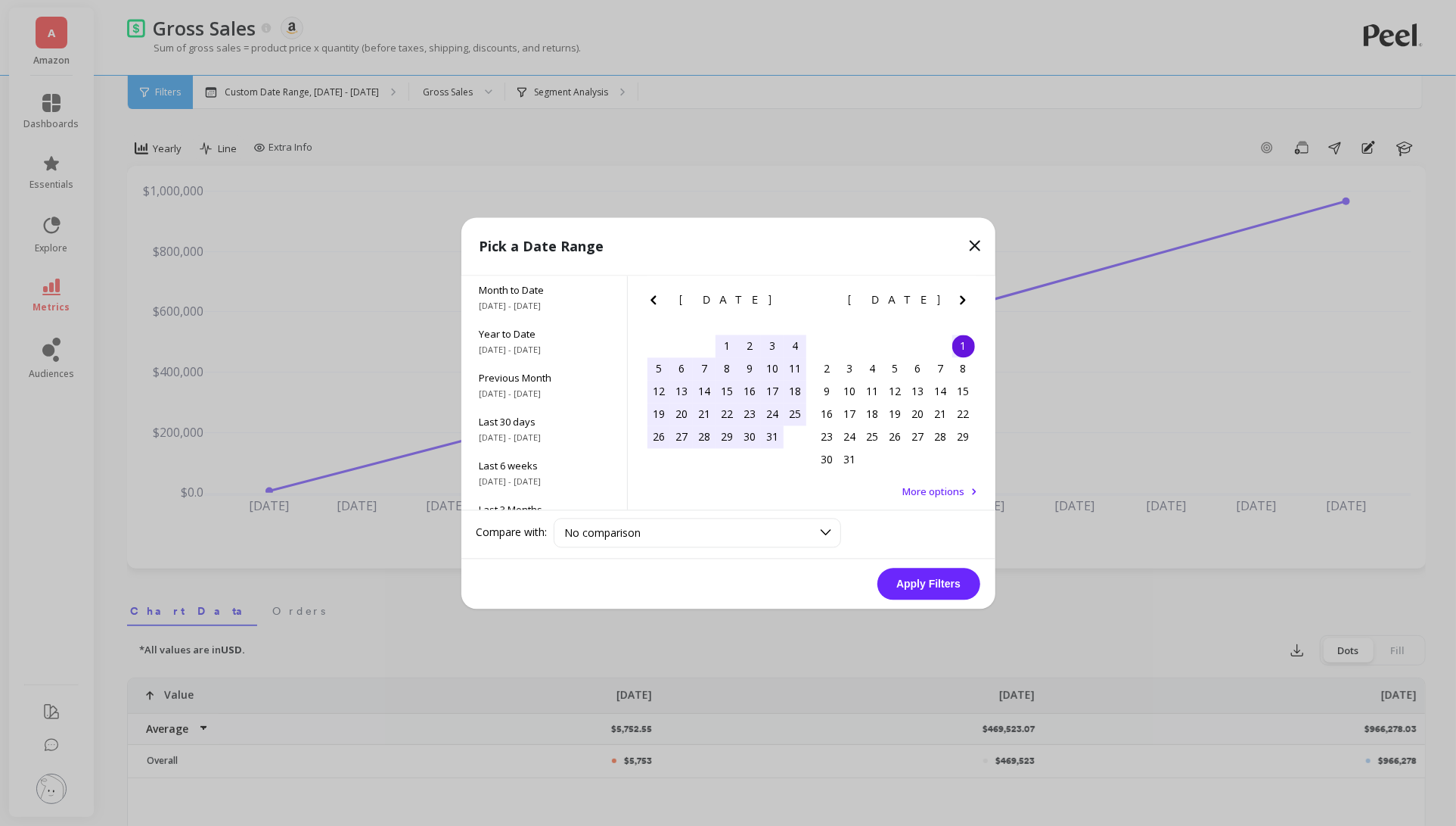
click at [966, 302] on icon "Next Month" at bounding box center [963, 299] width 18 height 18
click at [966, 301] on icon "Next Month" at bounding box center [963, 299] width 18 height 18
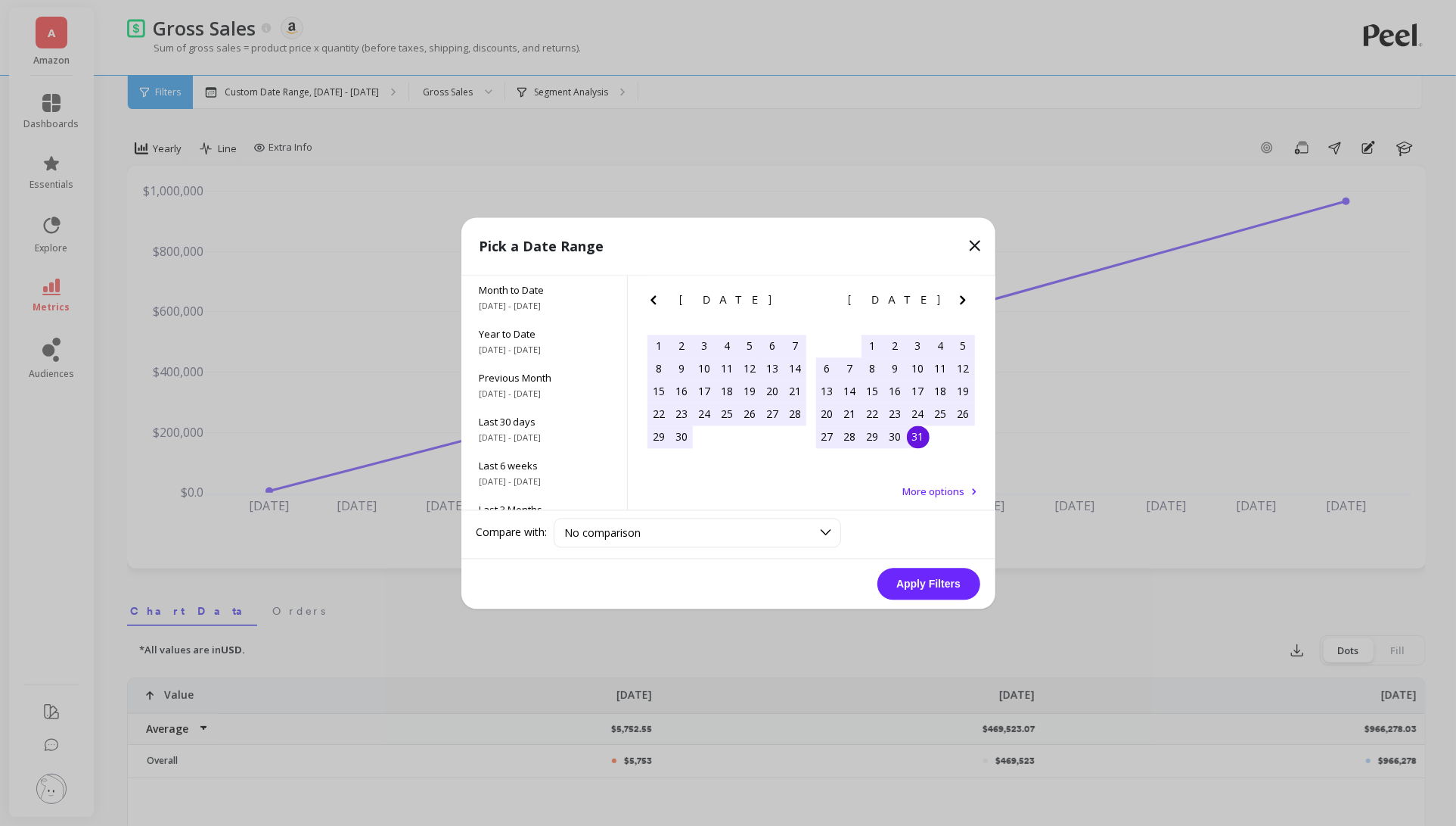
click at [915, 432] on div "31" at bounding box center [918, 436] width 22 height 22
click at [929, 574] on button "Apply Filters" at bounding box center [929, 583] width 103 height 32
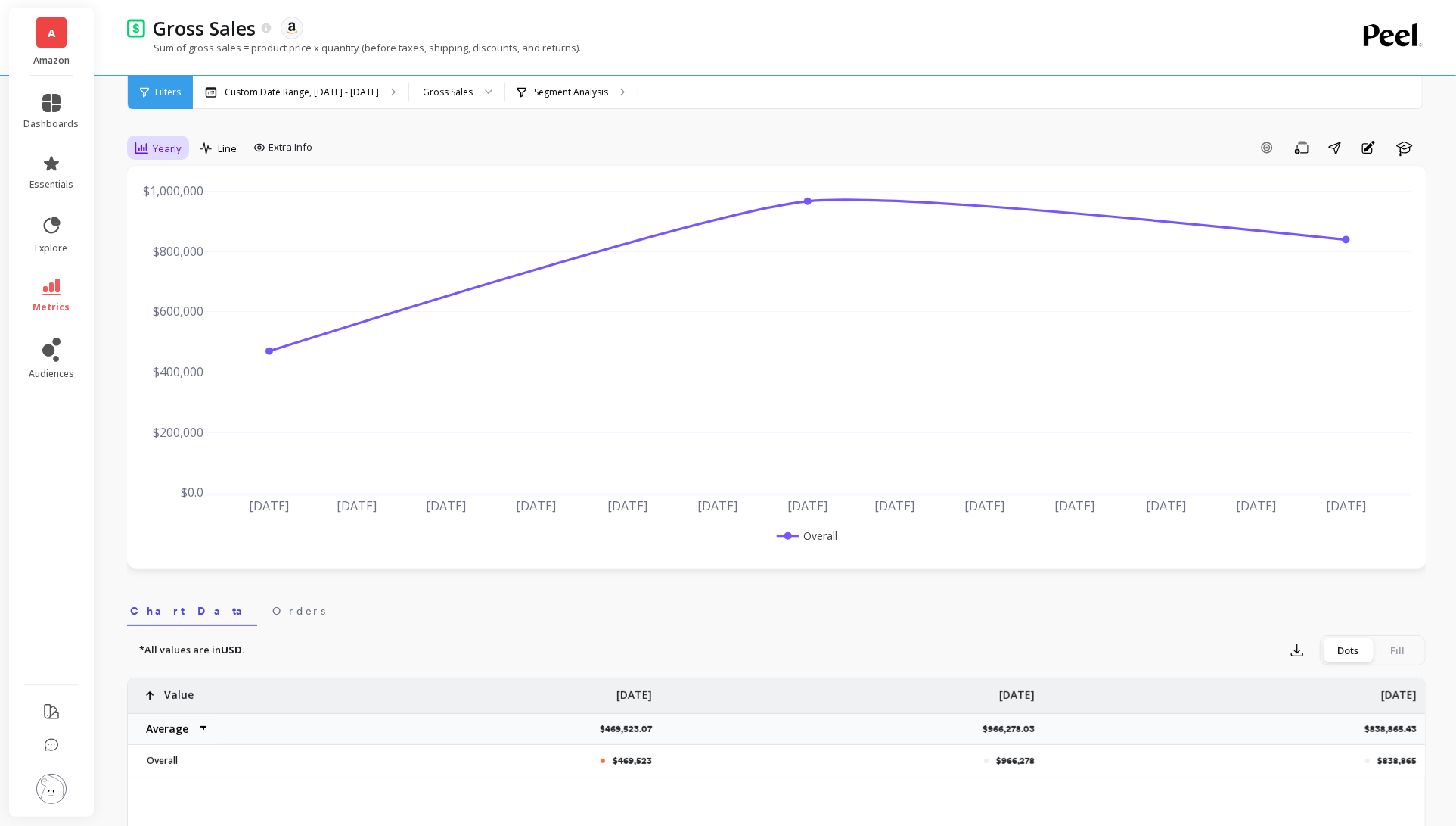
click at [148, 149] on icon at bounding box center [142, 149] width 14 height 14
click at [212, 154] on icon at bounding box center [207, 148] width 14 height 13
click at [228, 218] on div "Bar" at bounding box center [248, 211] width 86 height 15
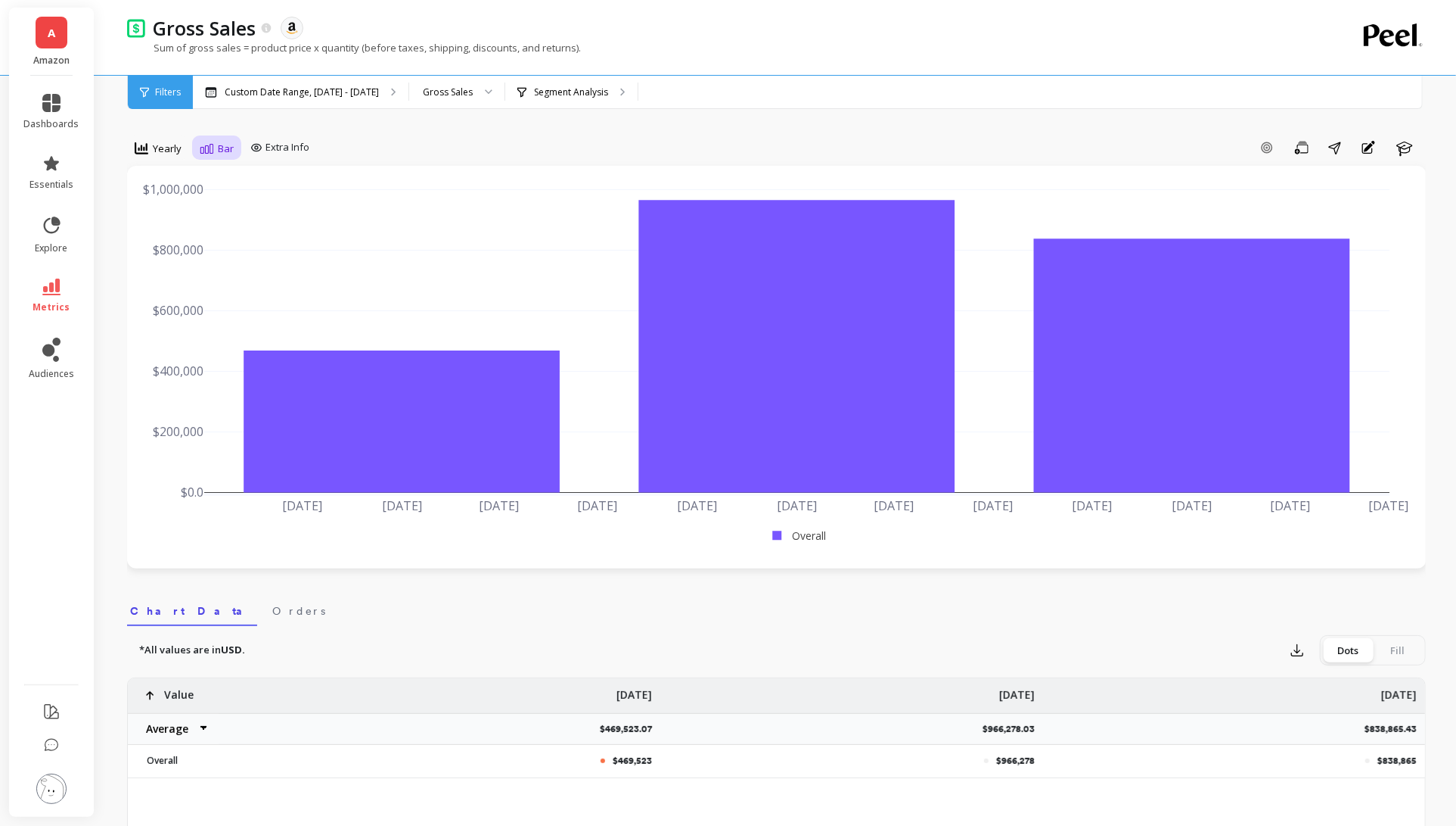
click at [209, 150] on icon at bounding box center [206, 149] width 13 height 10
click at [159, 153] on span "Yearly" at bounding box center [167, 149] width 29 height 15
click at [199, 300] on div "Quarterly" at bounding box center [183, 297] width 86 height 15
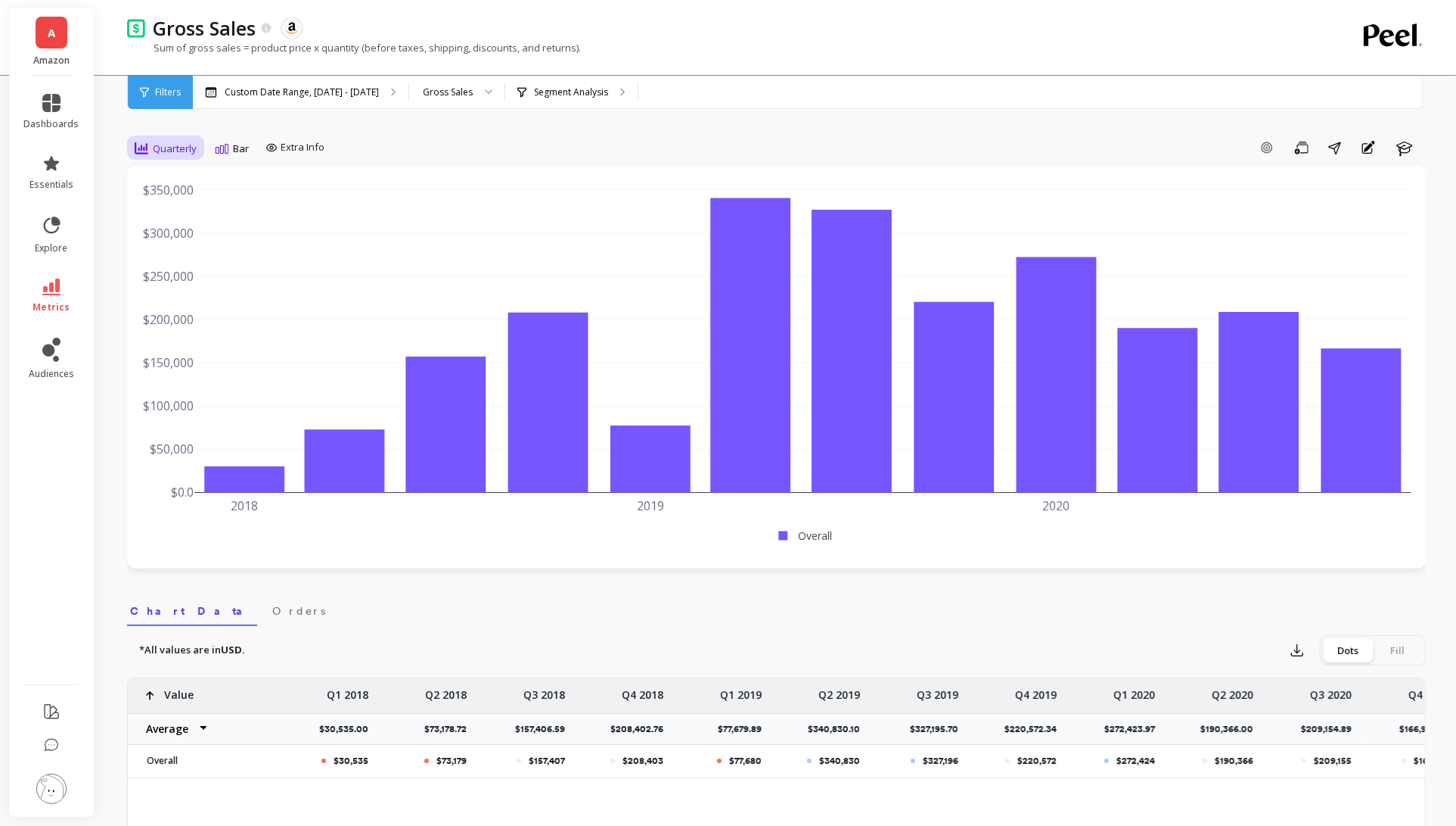
click at [158, 139] on div "Quarterly" at bounding box center [166, 148] width 62 height 18
drag, startPoint x: 180, startPoint y: 318, endPoint x: 180, endPoint y: 350, distance: 32.0
click at [180, 350] on div "All Daily Weekly Monthly Quarterly Weekday Yearly 7-day rolling 30-day rolling …" at bounding box center [187, 280] width 119 height 227
click at [180, 350] on div "Yearly" at bounding box center [183, 355] width 86 height 15
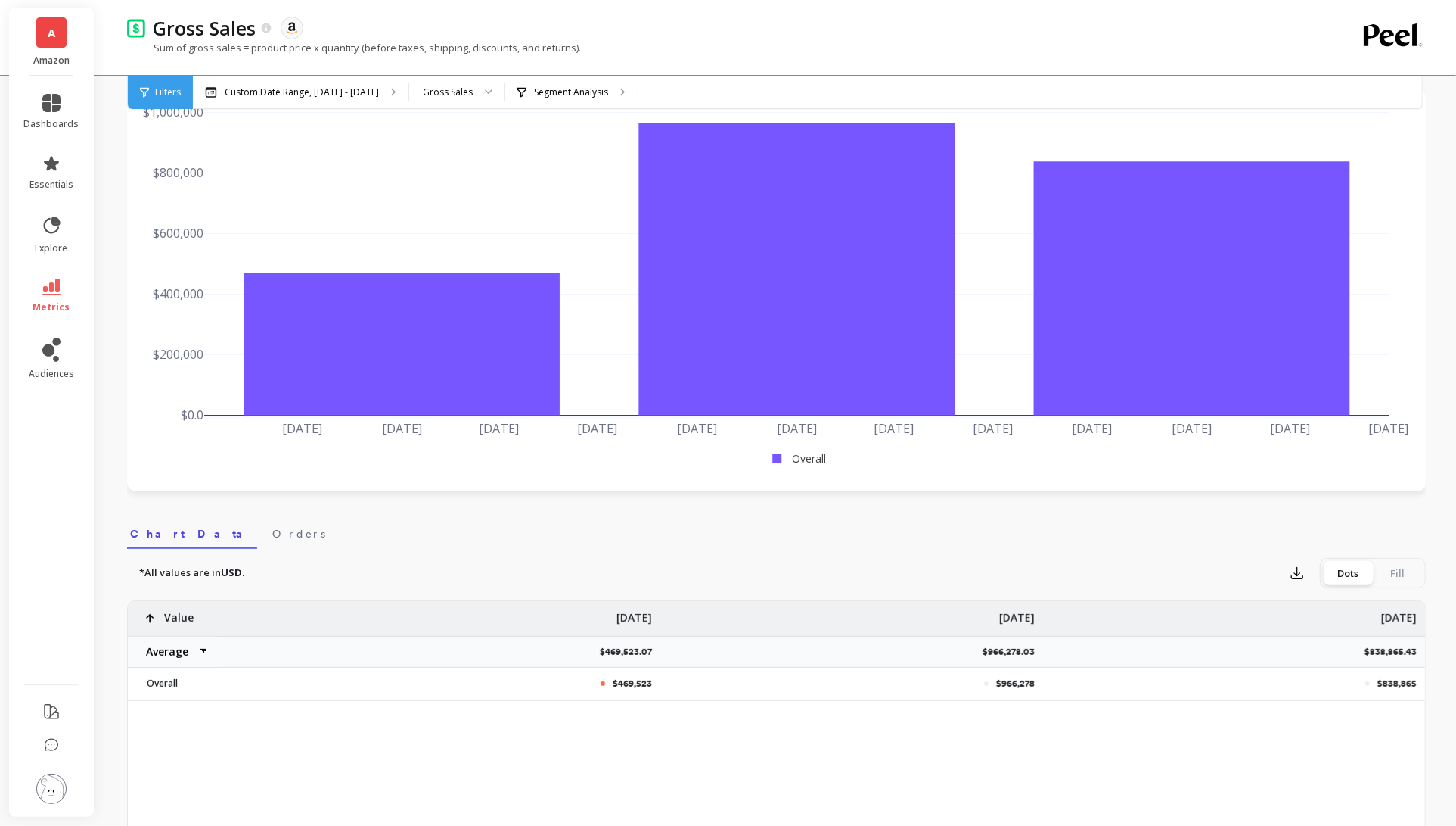
scroll to position [92, 0]
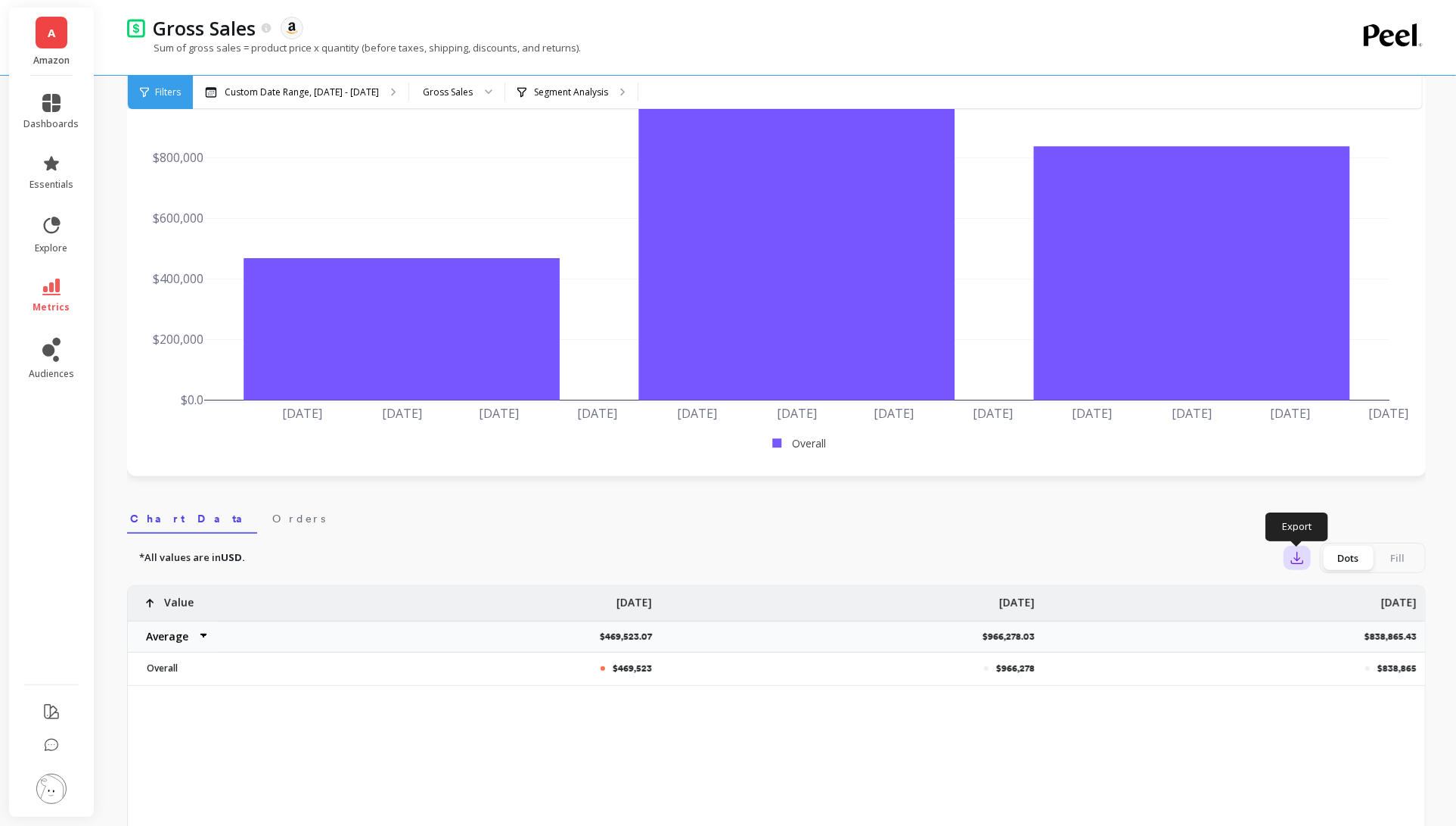
click at [1299, 567] on button "button" at bounding box center [1298, 557] width 27 height 24
click at [1305, 596] on img at bounding box center [1303, 600] width 12 height 12
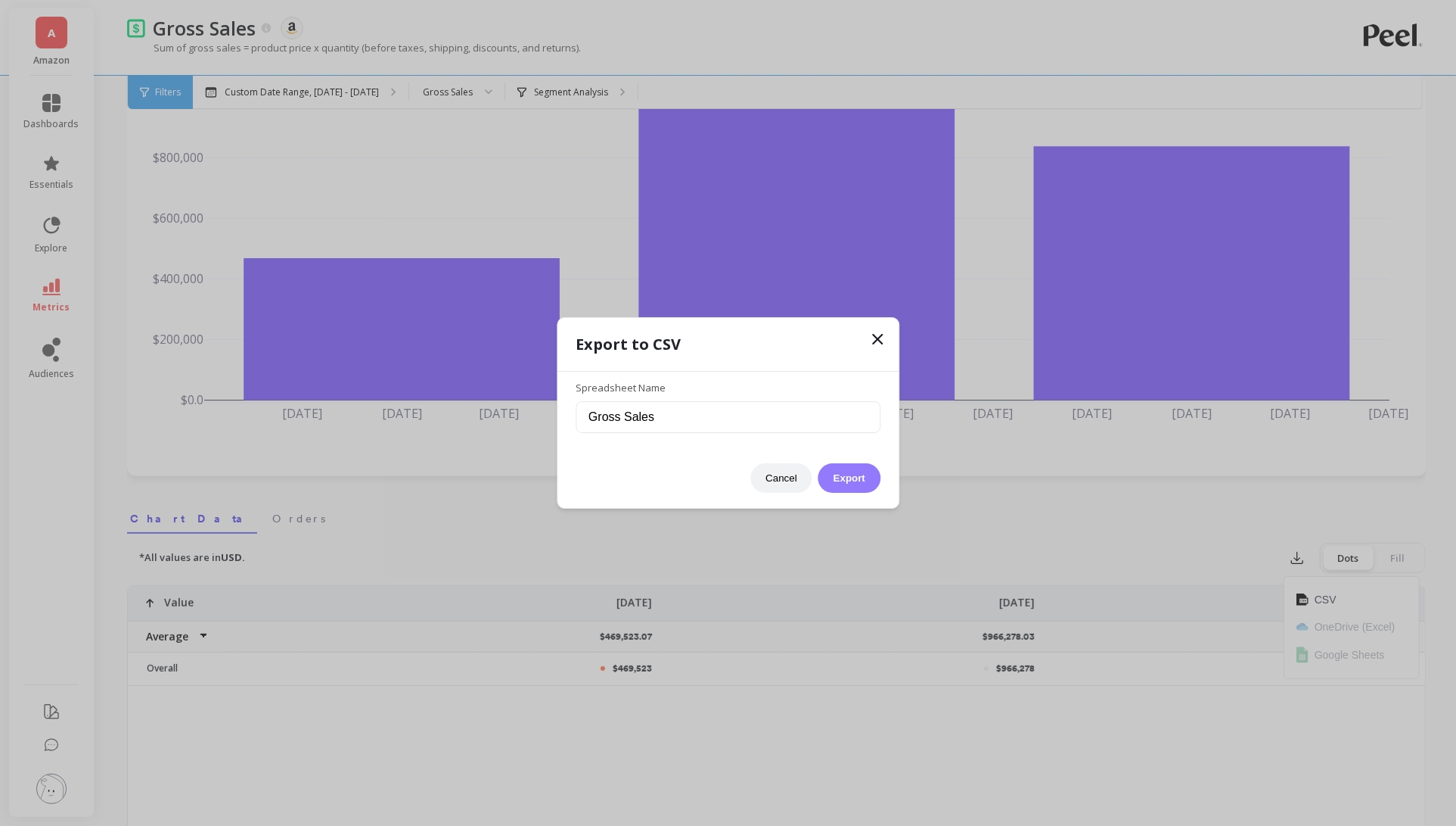
click at [847, 465] on button "Export" at bounding box center [850, 478] width 62 height 29
